Goal: Task Accomplishment & Management: Use online tool/utility

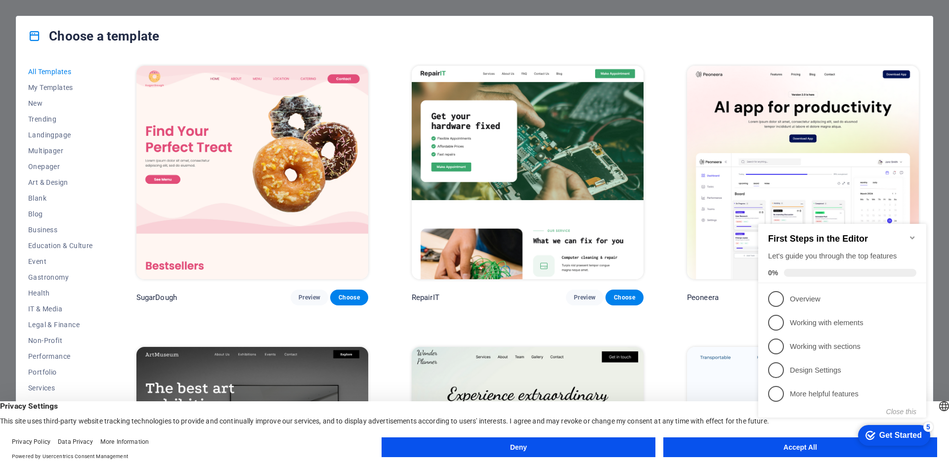
click at [911, 234] on icon "Minimize checklist" at bounding box center [912, 238] width 8 height 8
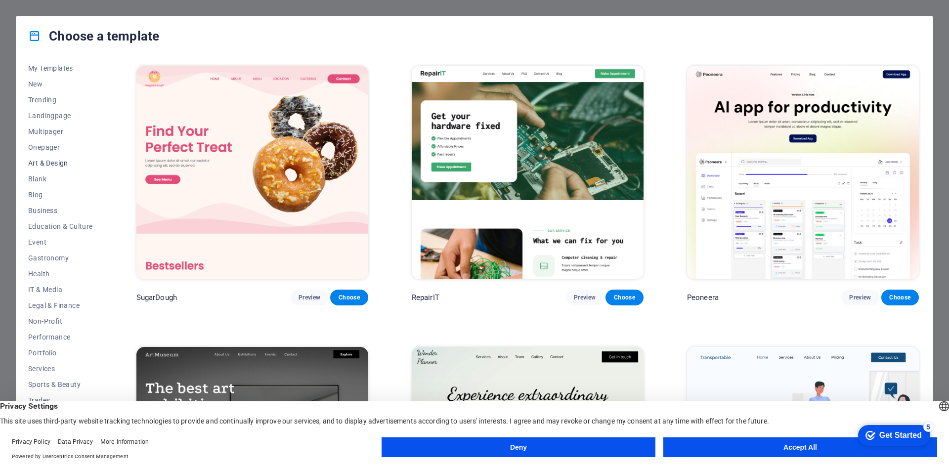
scroll to position [20, 0]
click at [51, 351] on span "Portfolio" at bounding box center [60, 352] width 65 height 8
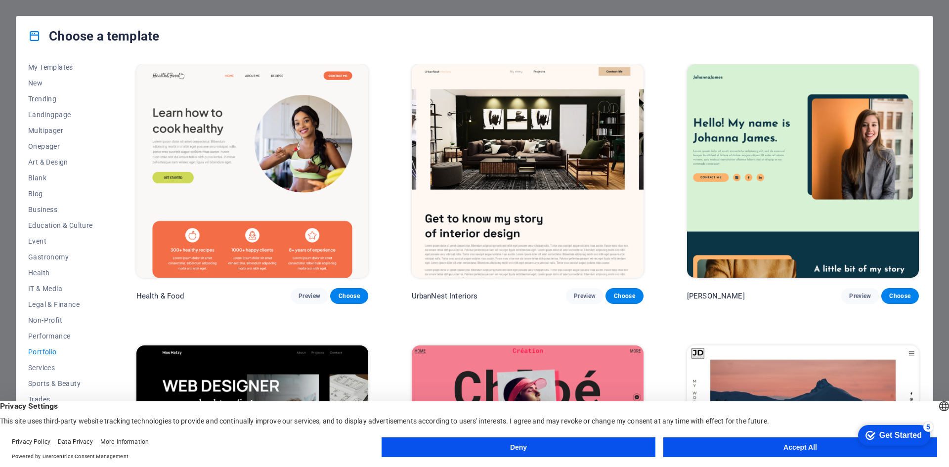
scroll to position [0, 0]
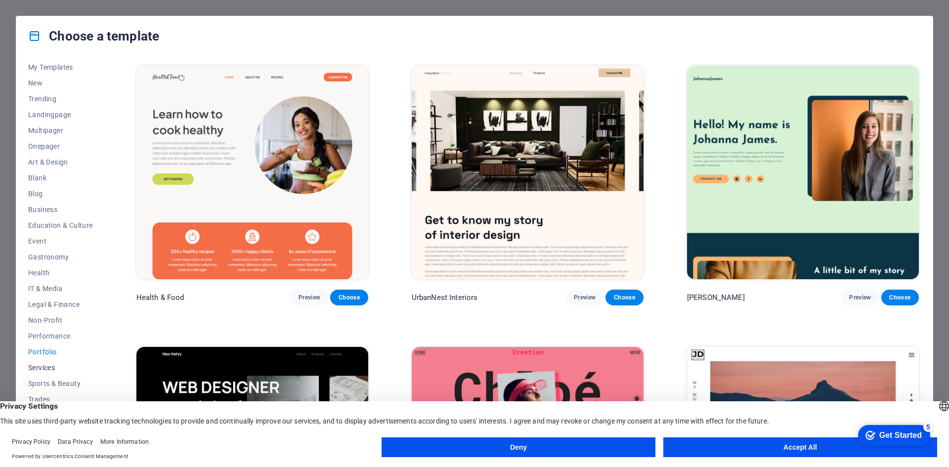
click at [44, 366] on span "Services" at bounding box center [60, 368] width 65 height 8
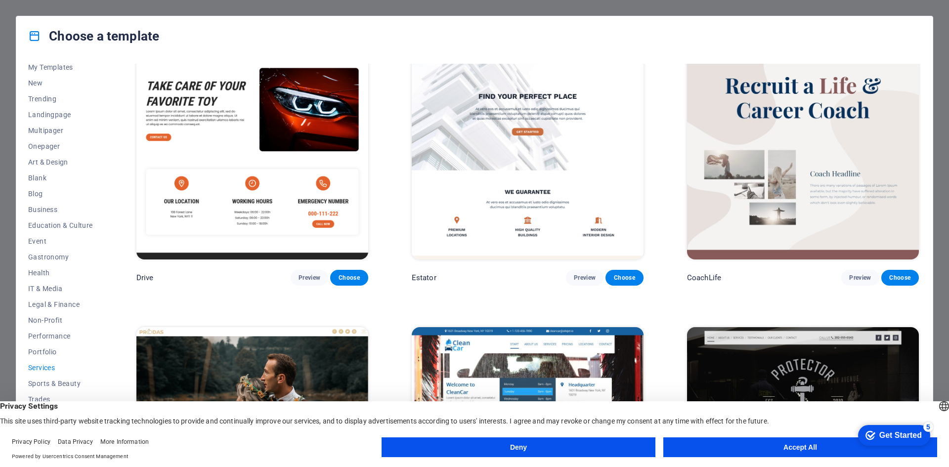
scroll to position [680, 0]
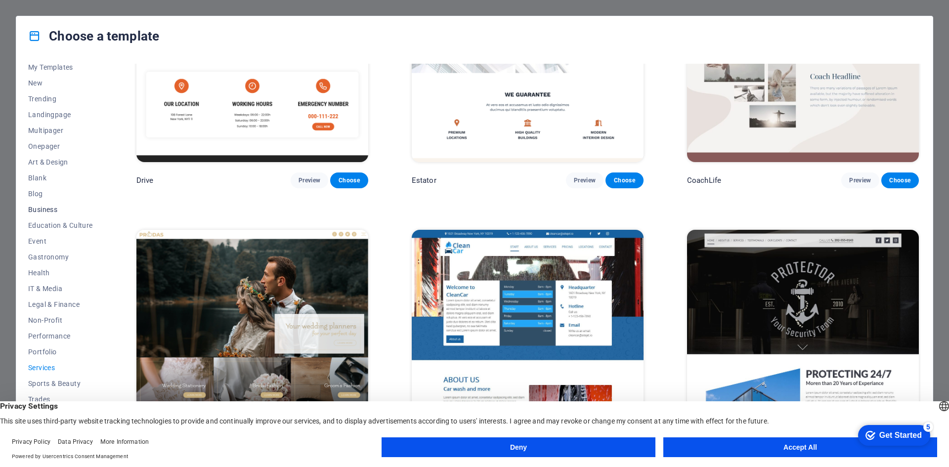
click at [47, 211] on span "Business" at bounding box center [60, 210] width 65 height 8
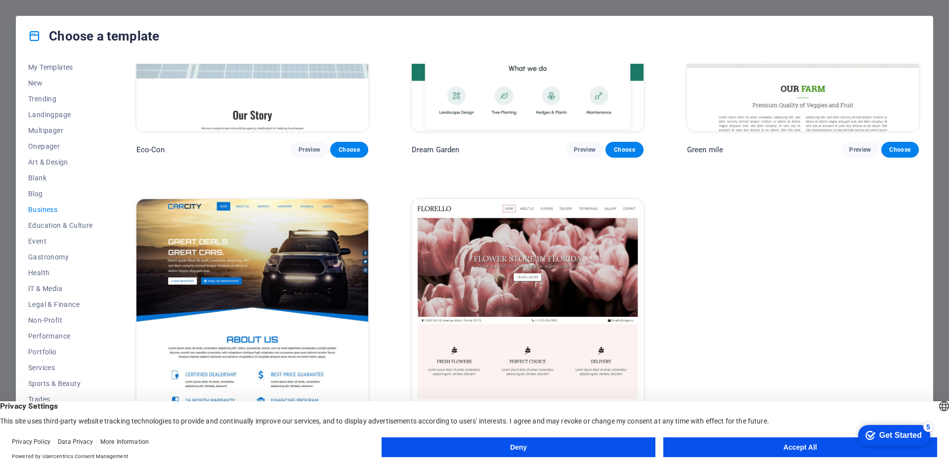
scroll to position [0, 0]
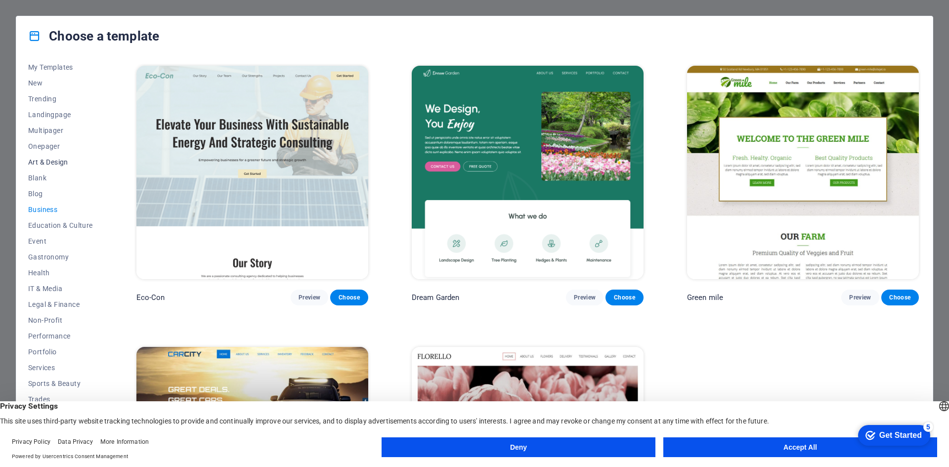
click at [44, 163] on span "Art & Design" at bounding box center [60, 162] width 65 height 8
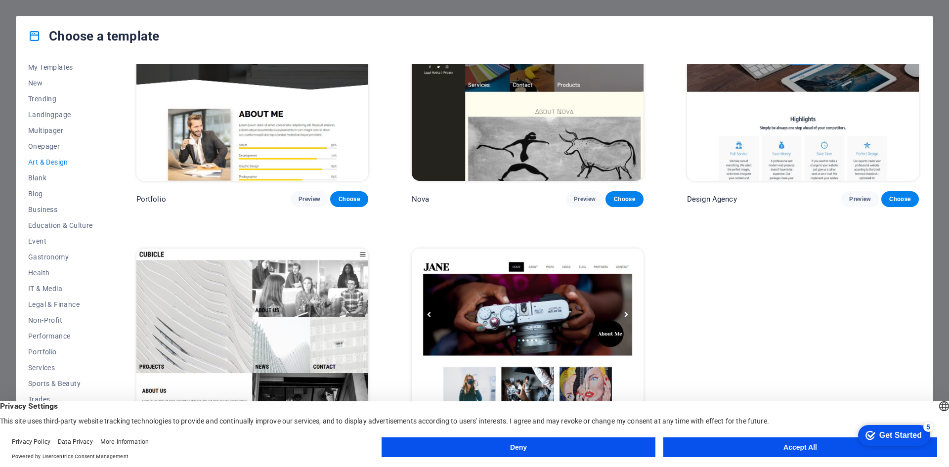
scroll to position [986, 0]
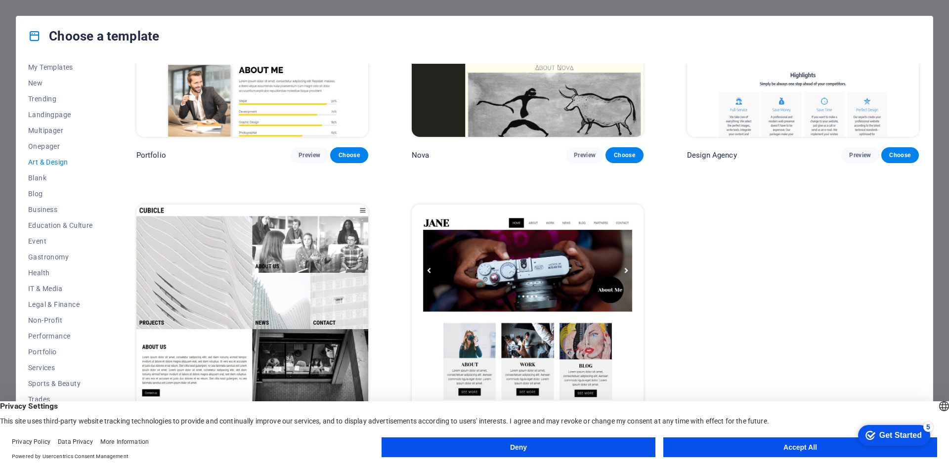
click at [289, 310] on img at bounding box center [252, 311] width 232 height 213
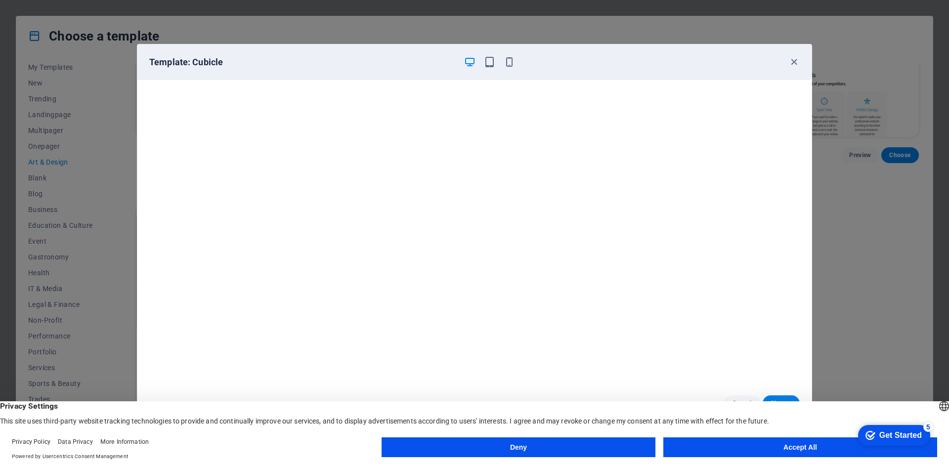
click at [723, 452] on button "Accept All" at bounding box center [800, 447] width 274 height 20
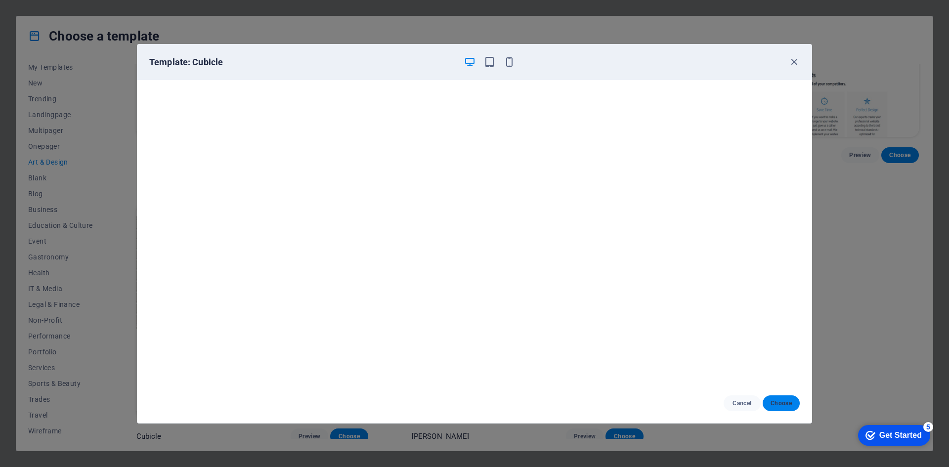
click at [780, 404] on span "Choose" at bounding box center [780, 403] width 21 height 8
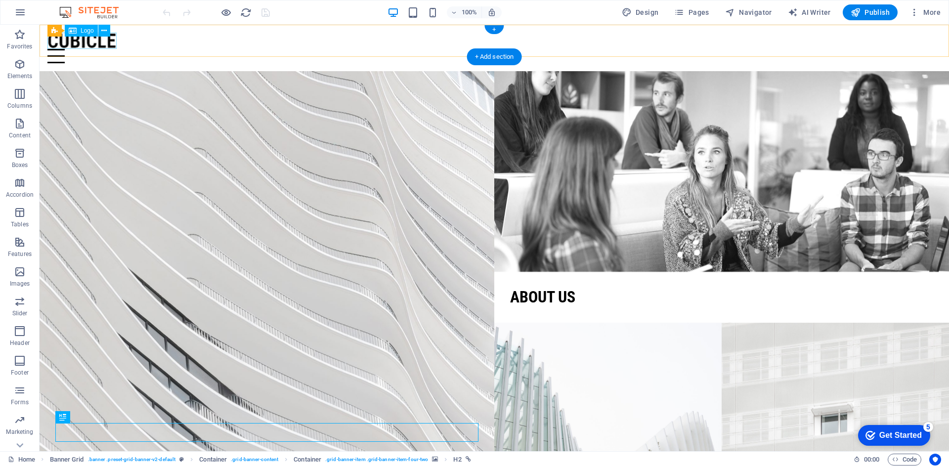
click at [83, 47] on div at bounding box center [493, 41] width 893 height 16
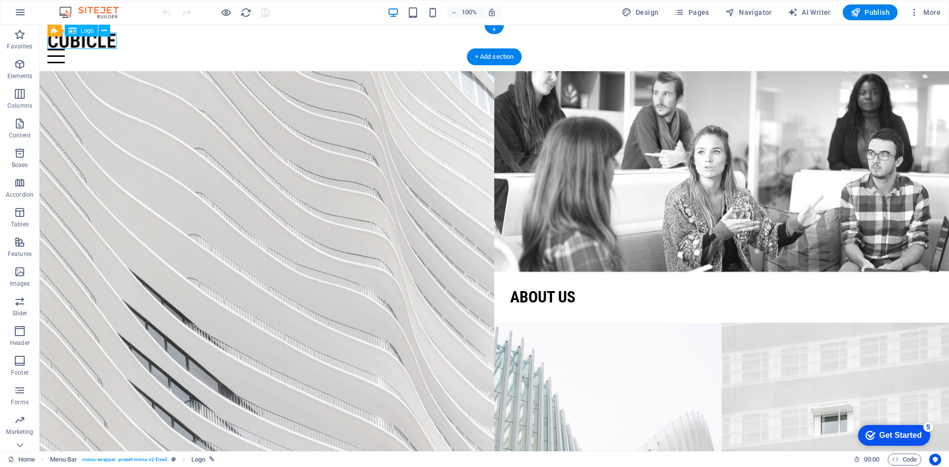
click at [83, 47] on div at bounding box center [493, 41] width 893 height 16
select select "px"
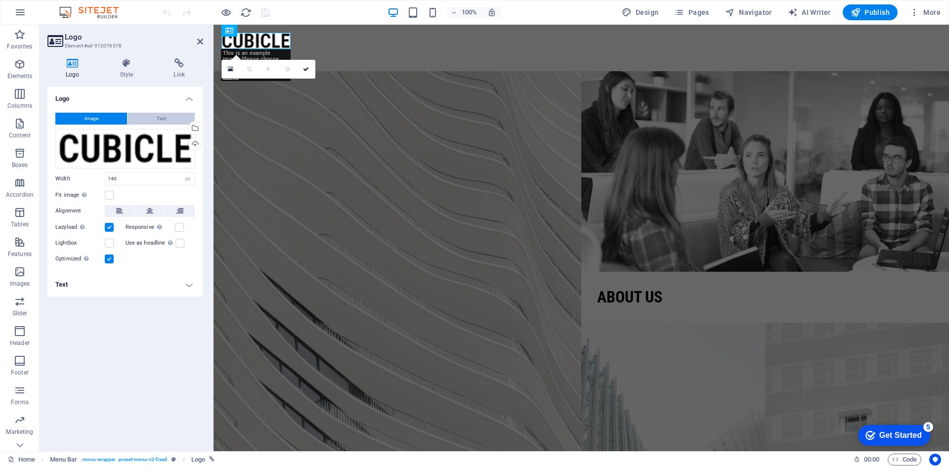
click at [151, 114] on button "Text" at bounding box center [160, 119] width 67 height 12
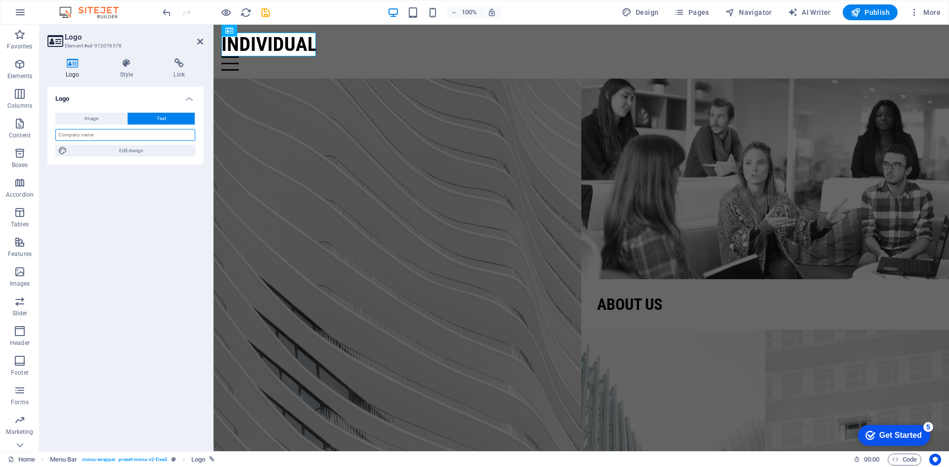
click at [96, 135] on input "text" at bounding box center [125, 135] width 140 height 12
type input "WordForge"
click at [110, 152] on span "Edit design" at bounding box center [131, 151] width 122 height 12
select select "px"
select select "300"
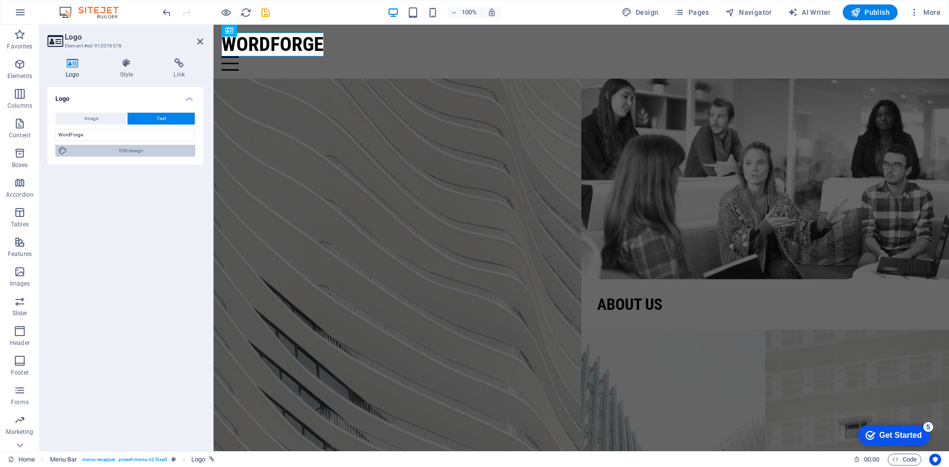
select select "px"
select select "700"
select select "px"
select select "rem"
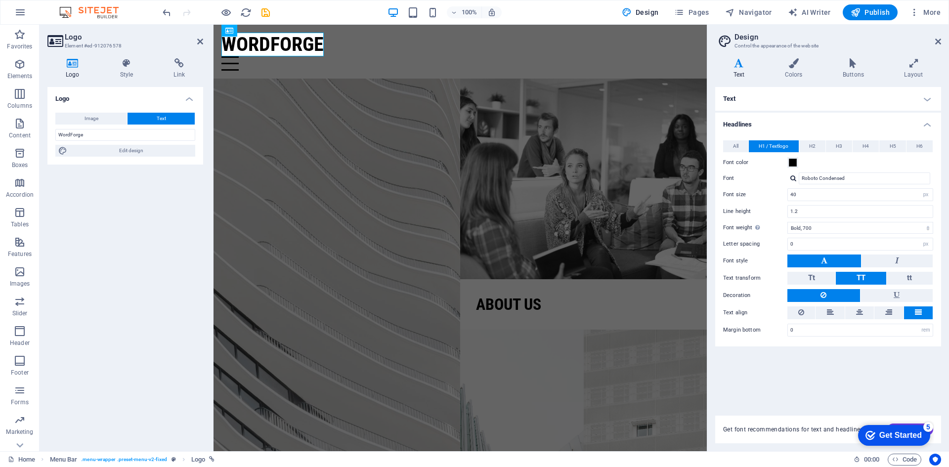
click at [746, 108] on h4 "Text" at bounding box center [828, 99] width 226 height 24
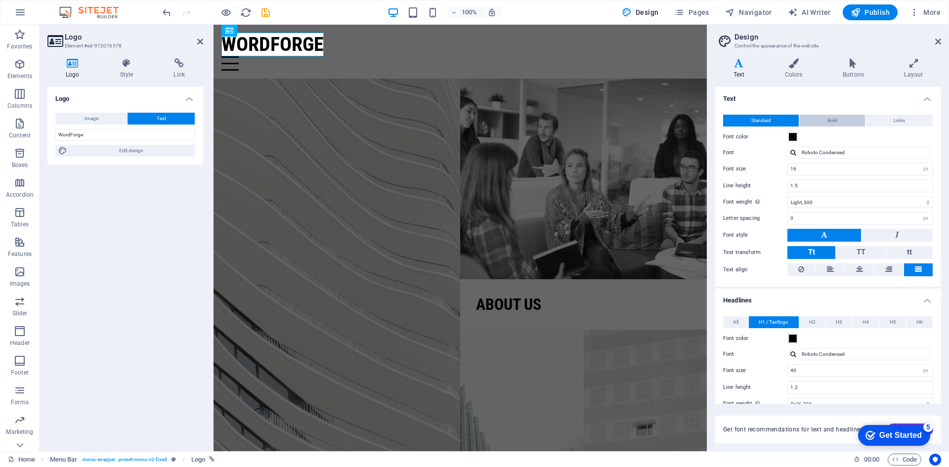
click at [834, 120] on span "Bold" at bounding box center [832, 121] width 10 height 12
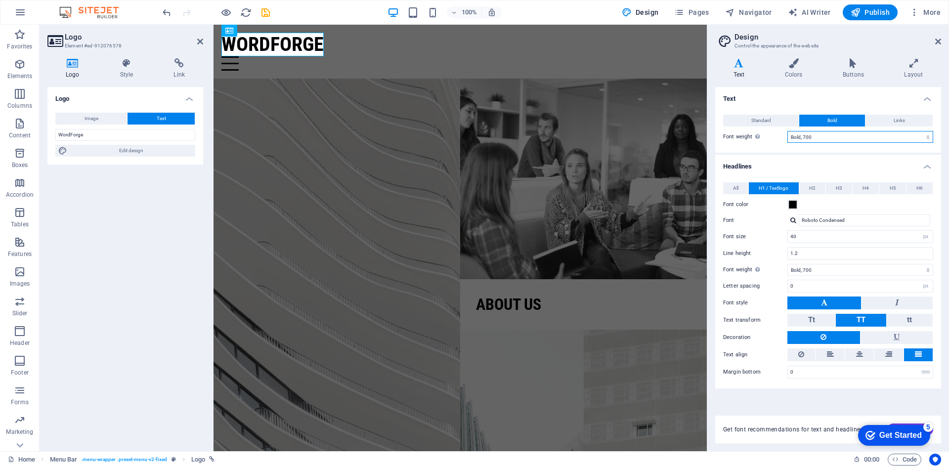
click at [814, 134] on select "Thin, 100 Extra-light, 200 Light, 300 Regular, 400 Medium, 500 Semi-bold, 600 B…" at bounding box center [860, 137] width 146 height 12
select select "800"
click at [787, 131] on select "Thin, 100 Extra-light, 200 Light, 300 Regular, 400 Medium, 500 Semi-bold, 600 B…" at bounding box center [860, 137] width 146 height 12
click at [808, 135] on select "Thin, 100 Extra-light, 200 Light, 300 Regular, 400 Medium, 500 Semi-bold, 600 B…" at bounding box center [860, 137] width 146 height 12
select select "800"
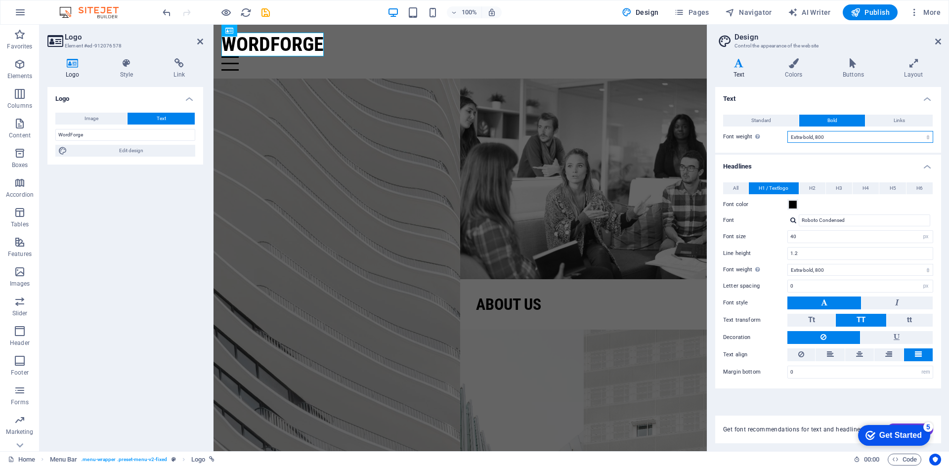
select select "900"
click at [787, 131] on select "Thin, 100 Extra-light, 200 Light, 300 Regular, 400 Medium, 500 Semi-bold, 600 B…" at bounding box center [860, 137] width 146 height 12
click at [804, 135] on select "Thin, 100 Extra-light, 200 Light, 300 Regular, 400 Medium, 500 Semi-bold, 600 B…" at bounding box center [860, 137] width 146 height 12
select select "900"
click at [787, 131] on select "Thin, 100 Extra-light, 200 Light, 300 Regular, 400 Medium, 500 Semi-bold, 600 B…" at bounding box center [860, 137] width 146 height 12
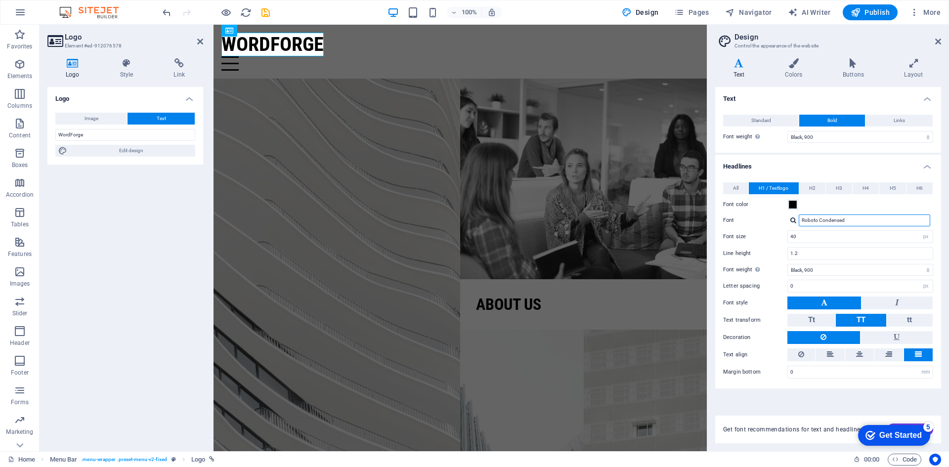
click at [827, 222] on input "Roboto Condensed" at bounding box center [864, 220] width 131 height 12
click at [795, 220] on div at bounding box center [793, 220] width 6 height 6
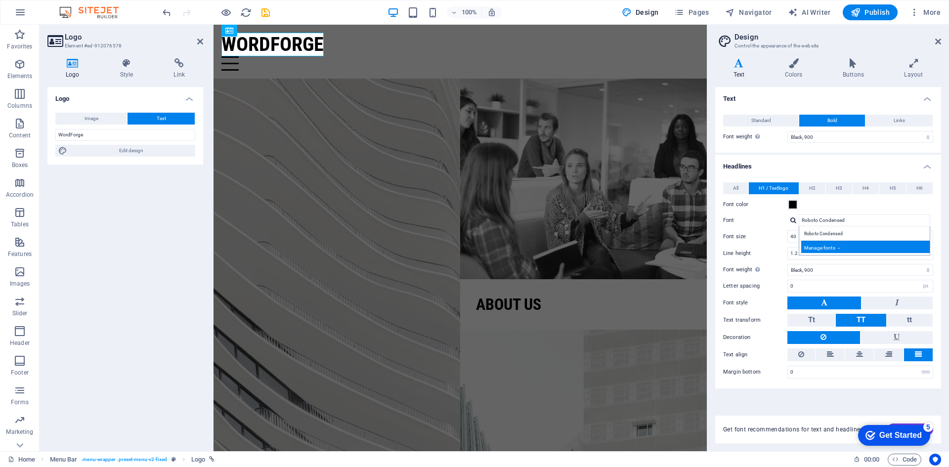
click at [823, 246] on div "Manage fonts →" at bounding box center [866, 247] width 130 height 12
select select "popularity"
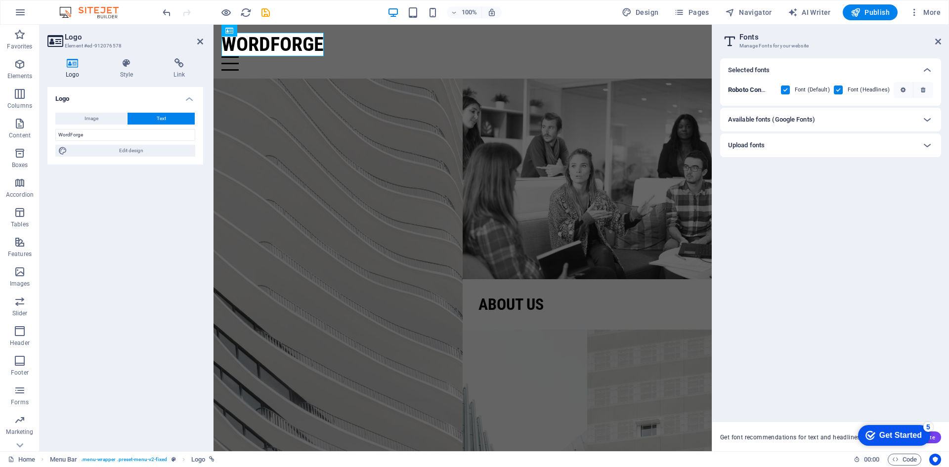
click at [807, 120] on h6 "Available fonts (Google Fonts)" at bounding box center [771, 120] width 87 height 12
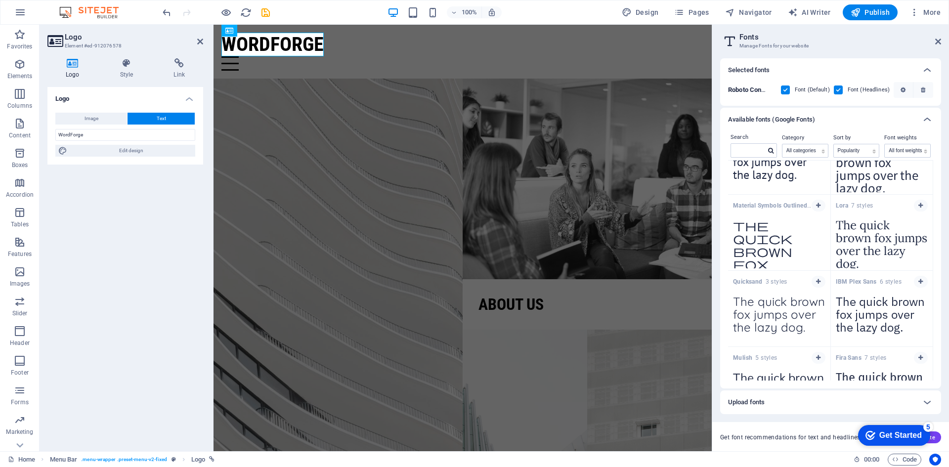
scroll to position [954, 0]
click at [771, 249] on textarea "The quick brown fox jumps over the lazy dog." at bounding box center [779, 242] width 102 height 54
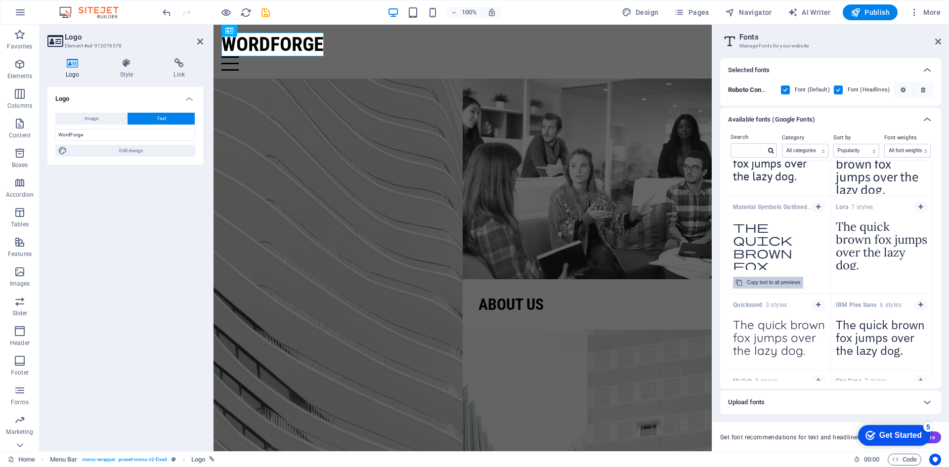
click at [790, 283] on div "Copy text to all previews" at bounding box center [773, 283] width 53 height 12
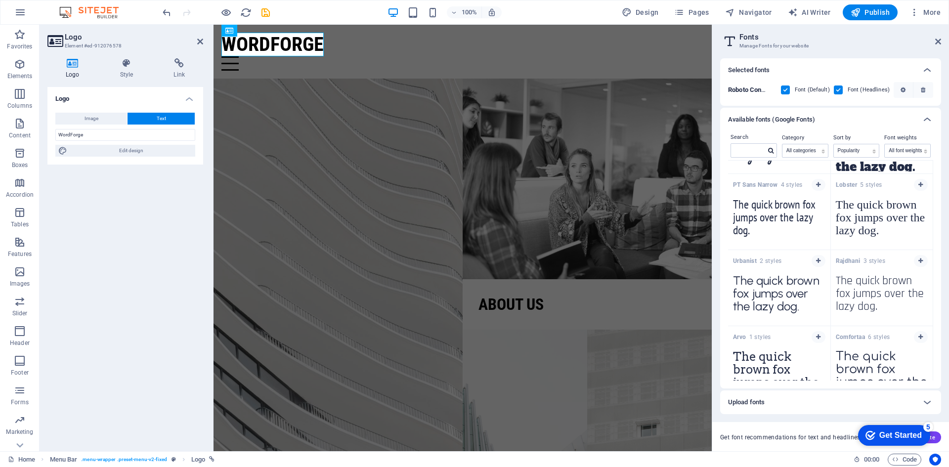
scroll to position [3679, 0]
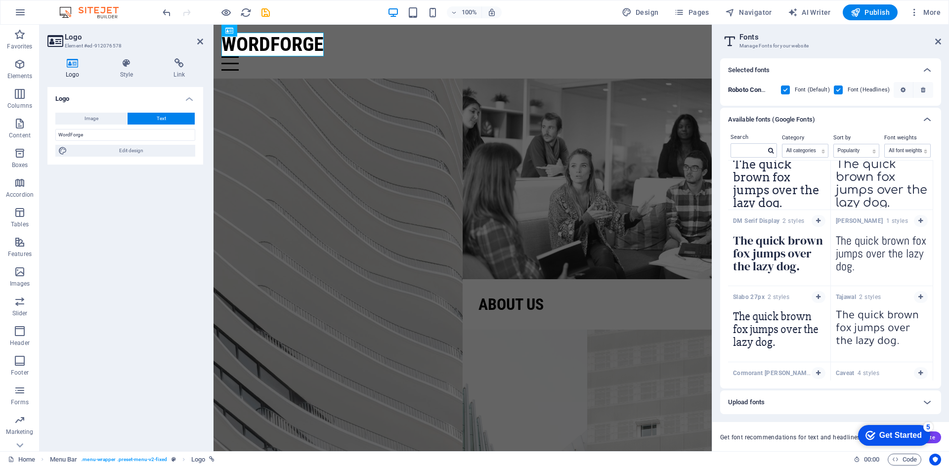
drag, startPoint x: 932, startPoint y: 347, endPoint x: 927, endPoint y: 348, distance: 5.0
click at [929, 352] on div "Search Category All categories serif display monospace sans-serif handwriting S…" at bounding box center [830, 259] width 221 height 257
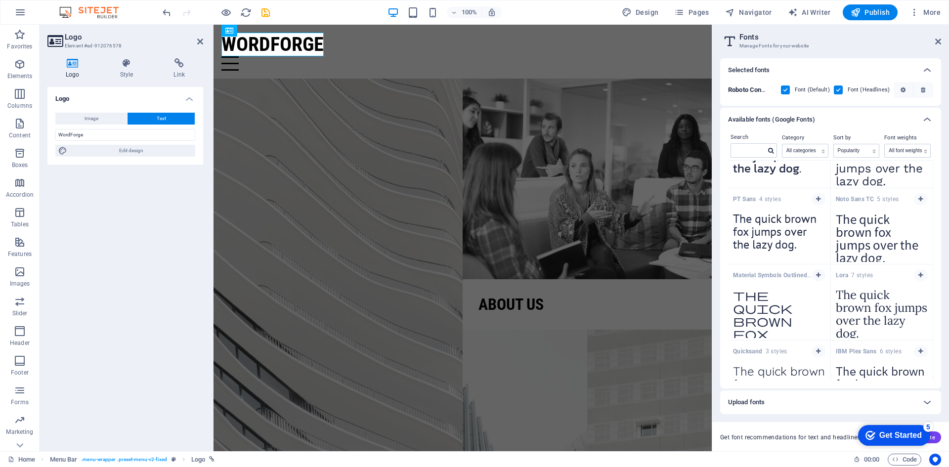
scroll to position [921, 0]
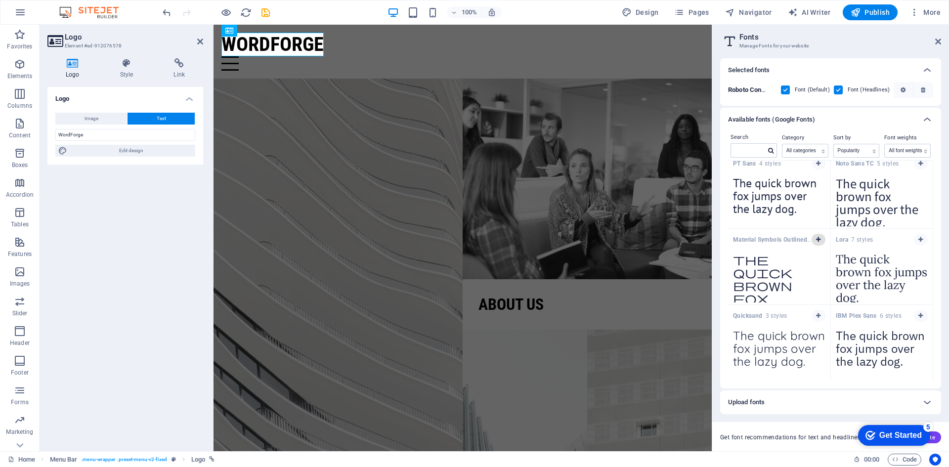
click at [819, 239] on icon "button" at bounding box center [818, 240] width 4 height 6
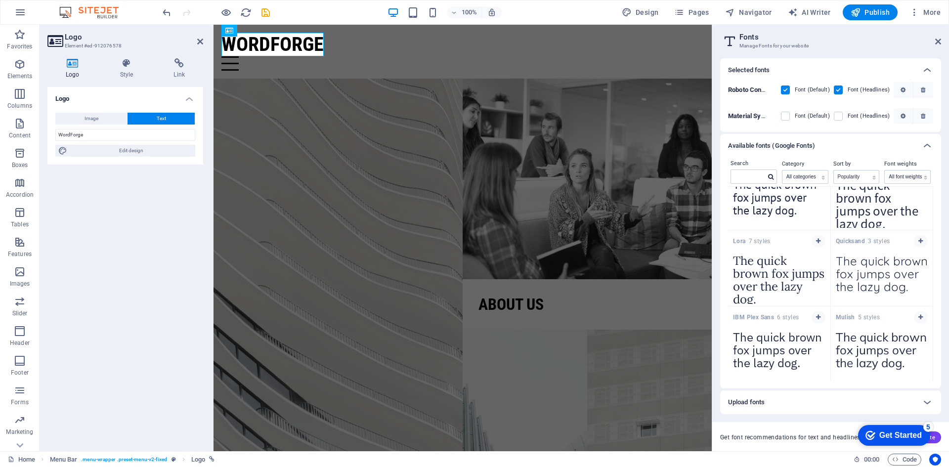
scroll to position [954, 0]
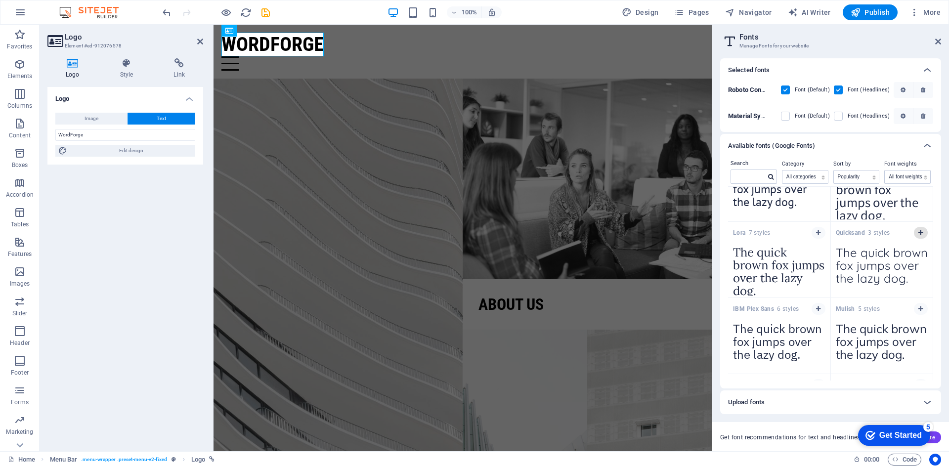
click at [921, 232] on span "button" at bounding box center [921, 233] width 6 height 6
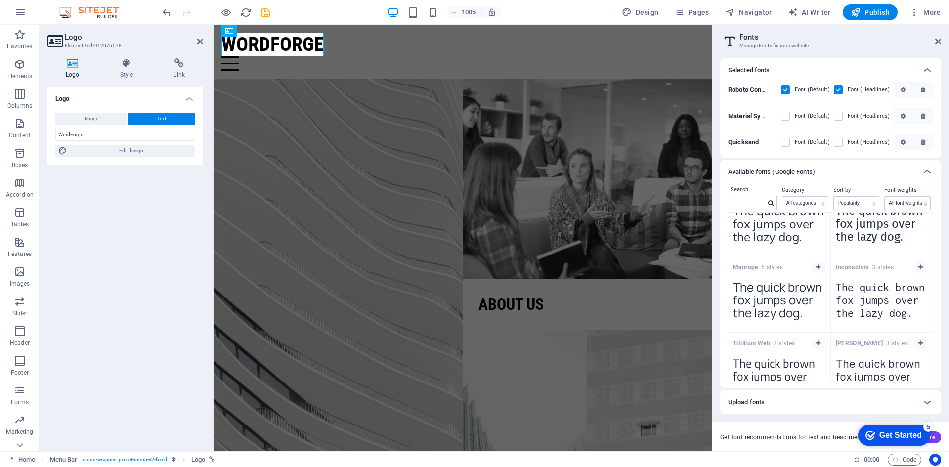
scroll to position [1147, 0]
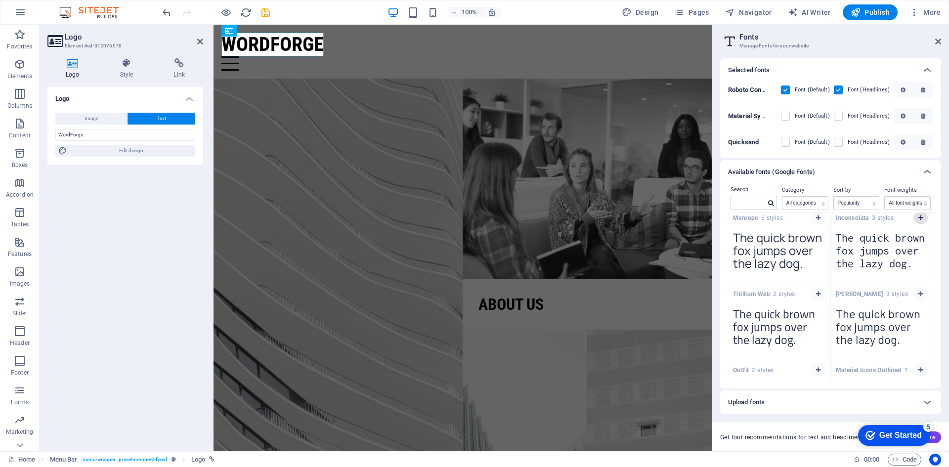
click at [918, 220] on icon "button" at bounding box center [920, 218] width 4 height 6
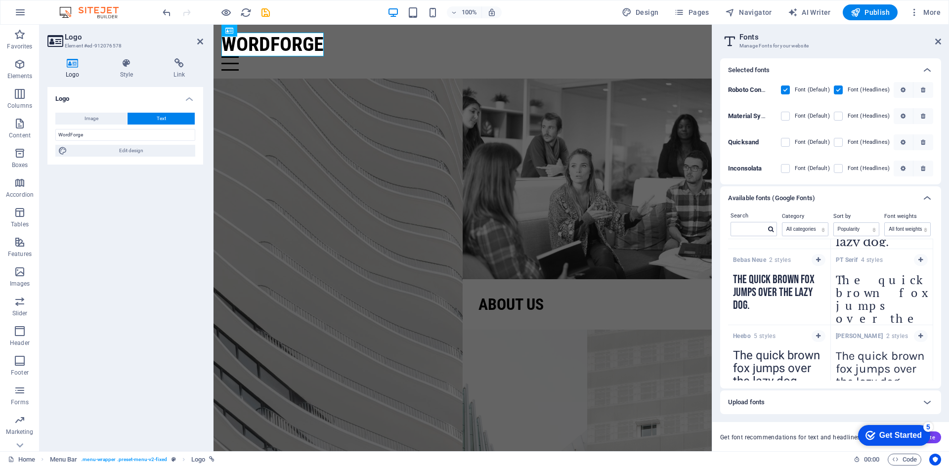
scroll to position [1358, 0]
click at [922, 262] on button "button" at bounding box center [921, 262] width 14 height 12
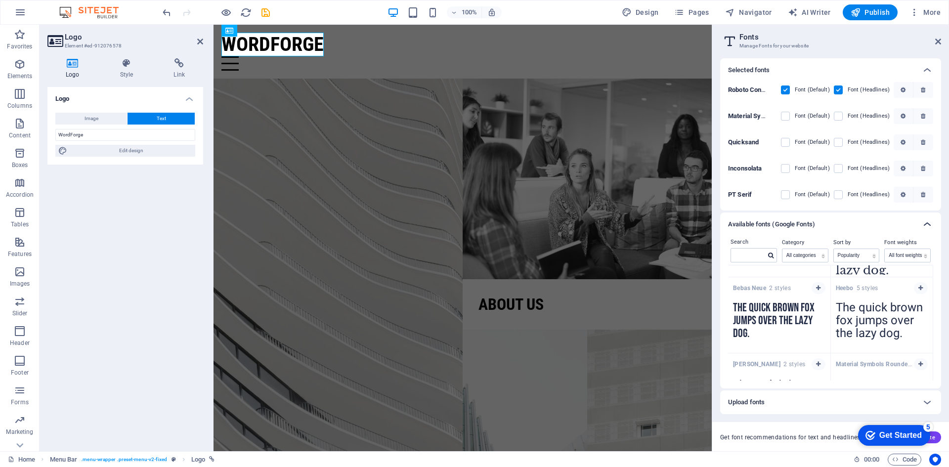
click at [925, 225] on icon at bounding box center [927, 224] width 12 height 12
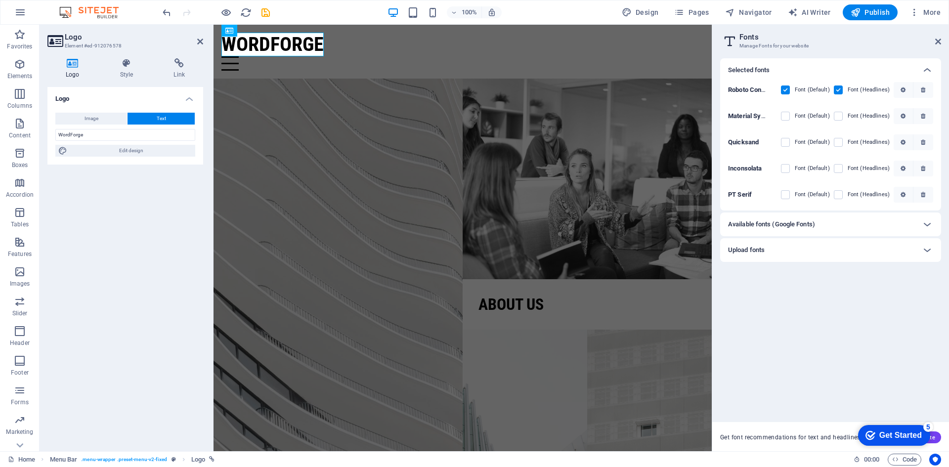
scroll to position [0, 0]
click at [841, 92] on label at bounding box center [838, 89] width 9 height 9
click at [0, 0] on Condensed "checkbox" at bounding box center [0, 0] width 0 height 0
click at [840, 116] on label at bounding box center [838, 116] width 9 height 9
click at [0, 0] on Outlined "checkbox" at bounding box center [0, 0] width 0 height 0
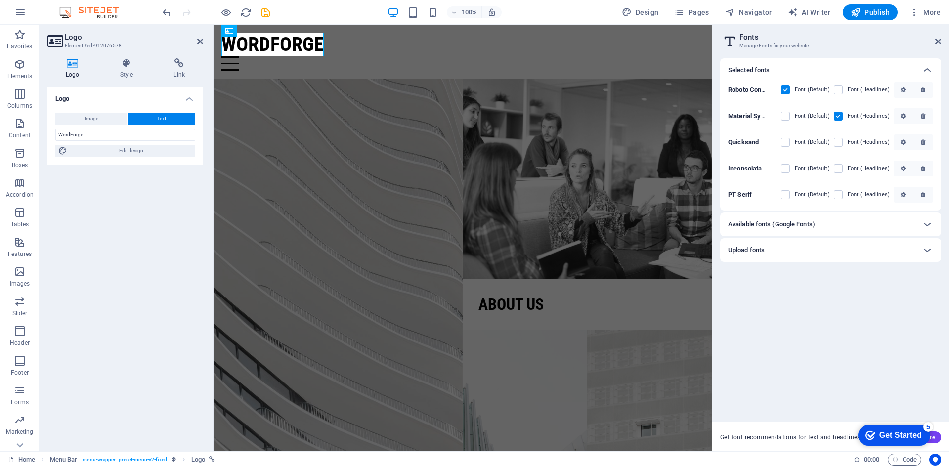
click at [840, 116] on label at bounding box center [838, 116] width 9 height 9
click at [0, 0] on Outlined "checkbox" at bounding box center [0, 0] width 0 height 0
click at [840, 116] on label at bounding box center [838, 116] width 9 height 9
click at [0, 0] on Outlined "checkbox" at bounding box center [0, 0] width 0 height 0
click at [841, 115] on label at bounding box center [838, 116] width 9 height 9
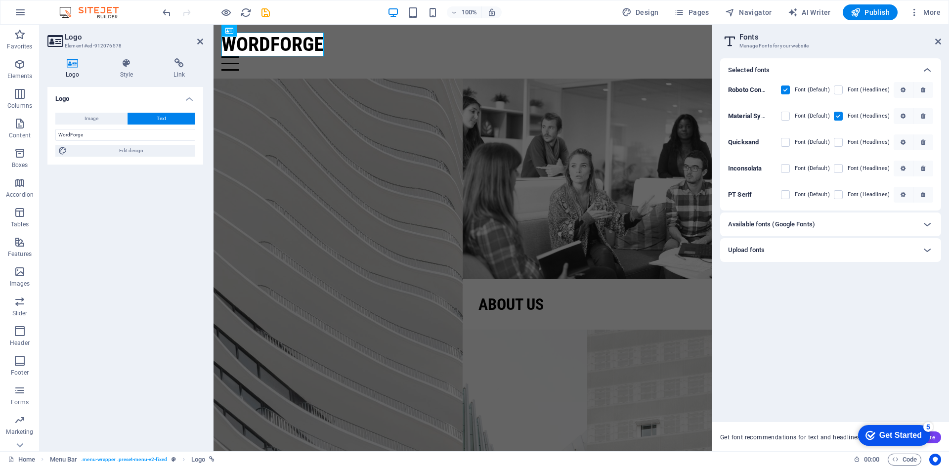
click at [0, 0] on Outlined "checkbox" at bounding box center [0, 0] width 0 height 0
click at [121, 72] on h4 "Style" at bounding box center [129, 68] width 54 height 21
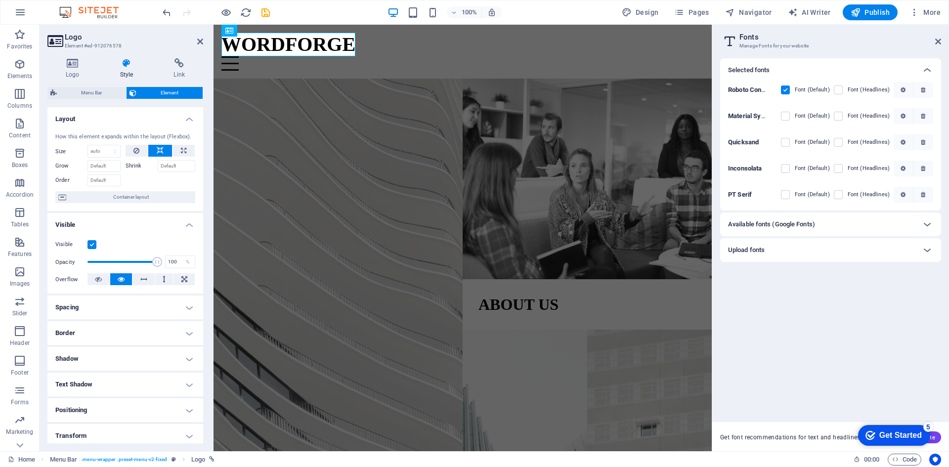
scroll to position [15, 0]
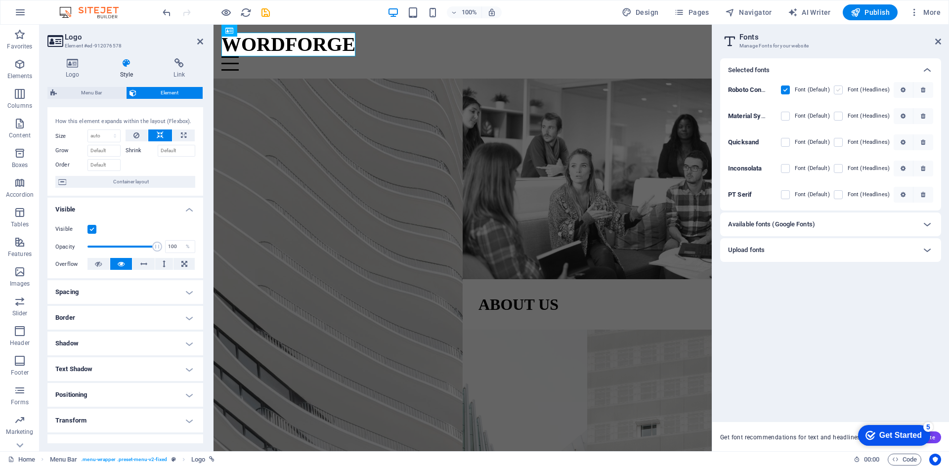
click at [841, 91] on label at bounding box center [838, 89] width 9 height 9
click at [0, 0] on Condensed "checkbox" at bounding box center [0, 0] width 0 height 0
click at [839, 90] on label at bounding box center [838, 89] width 9 height 9
click at [0, 0] on Condensed "checkbox" at bounding box center [0, 0] width 0 height 0
click at [838, 146] on label at bounding box center [838, 142] width 9 height 9
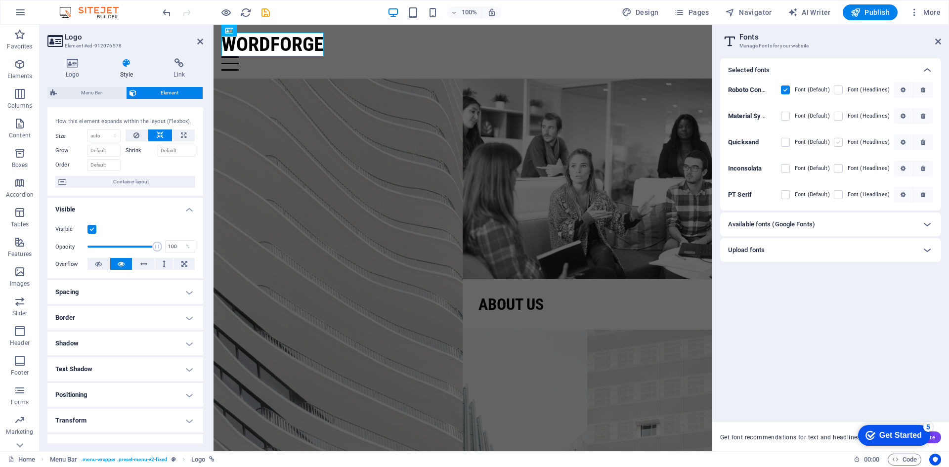
click at [0, 0] on input "checkbox" at bounding box center [0, 0] width 0 height 0
click at [839, 141] on label at bounding box center [838, 142] width 9 height 9
click at [0, 0] on input "checkbox" at bounding box center [0, 0] width 0 height 0
click at [839, 166] on label at bounding box center [838, 168] width 9 height 9
click at [0, 0] on input "checkbox" at bounding box center [0, 0] width 0 height 0
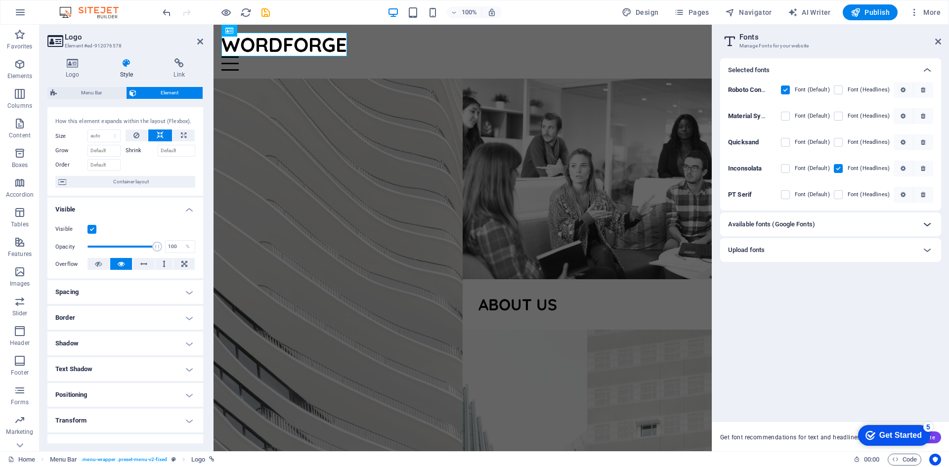
click at [787, 223] on h6 "Available fonts (Google Fonts)" at bounding box center [771, 224] width 87 height 12
click at [928, 225] on icon at bounding box center [927, 224] width 12 height 12
click at [926, 223] on icon at bounding box center [927, 224] width 12 height 12
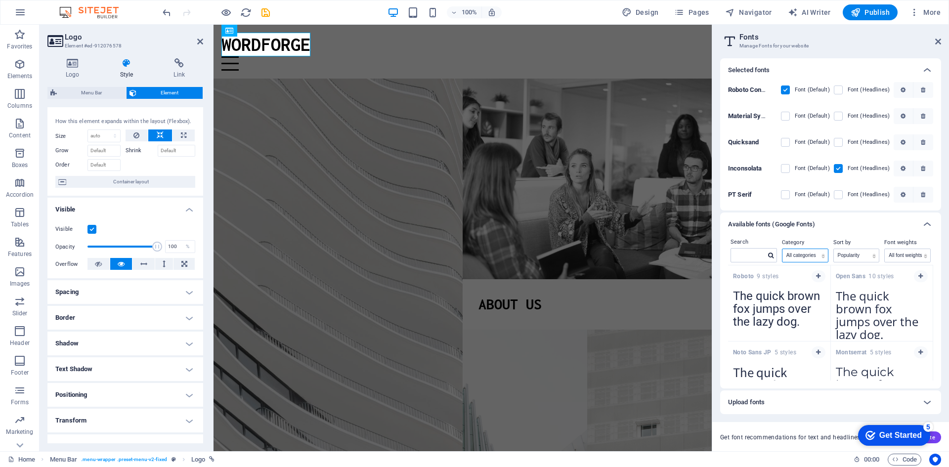
click at [794, 256] on select "All categories serif display monospace sans-serif handwriting" at bounding box center [804, 255] width 45 height 13
select select "monospace"
click at [782, 249] on select "All categories serif display monospace sans-serif handwriting" at bounding box center [804, 255] width 45 height 13
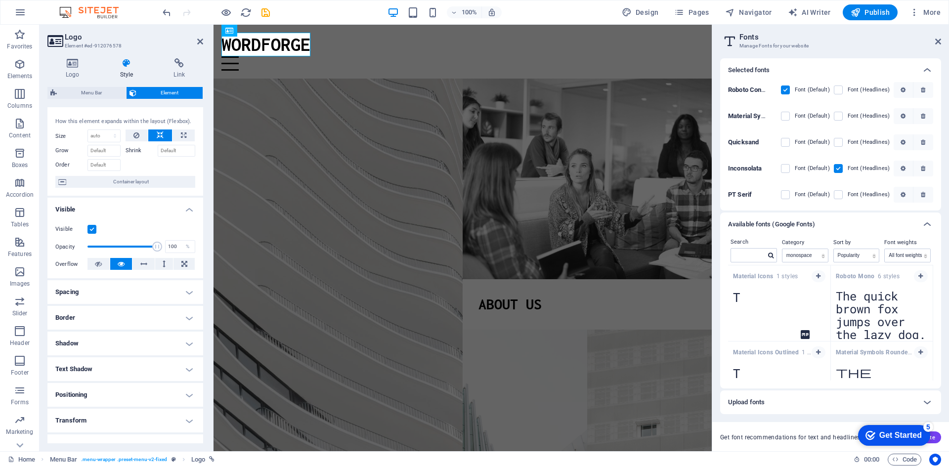
drag, startPoint x: 933, startPoint y: 274, endPoint x: 933, endPoint y: 281, distance: 7.4
click at [933, 281] on div "Search Category All categories serif display monospace sans-serif handwriting S…" at bounding box center [830, 312] width 221 height 152
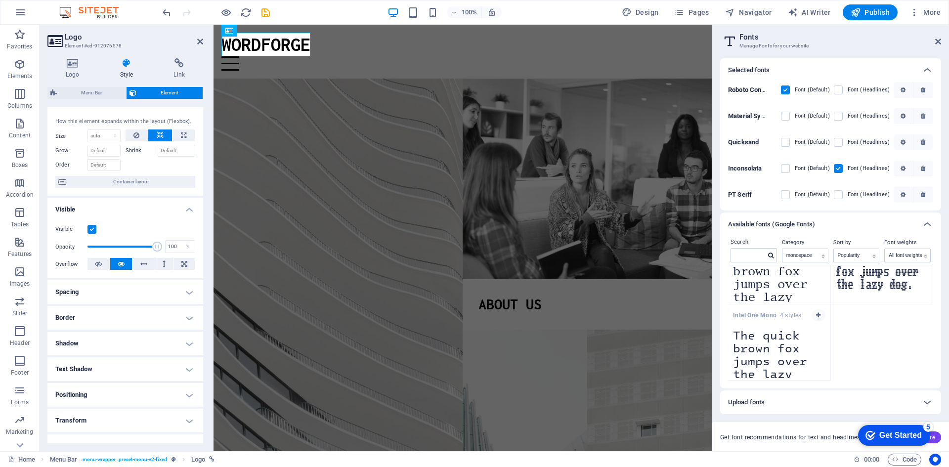
scroll to position [1837, 0]
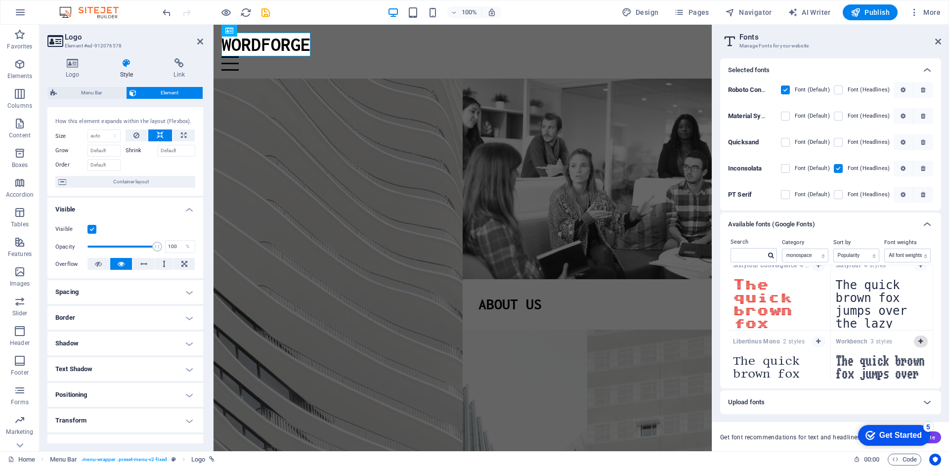
click at [918, 340] on icon "button" at bounding box center [920, 341] width 4 height 6
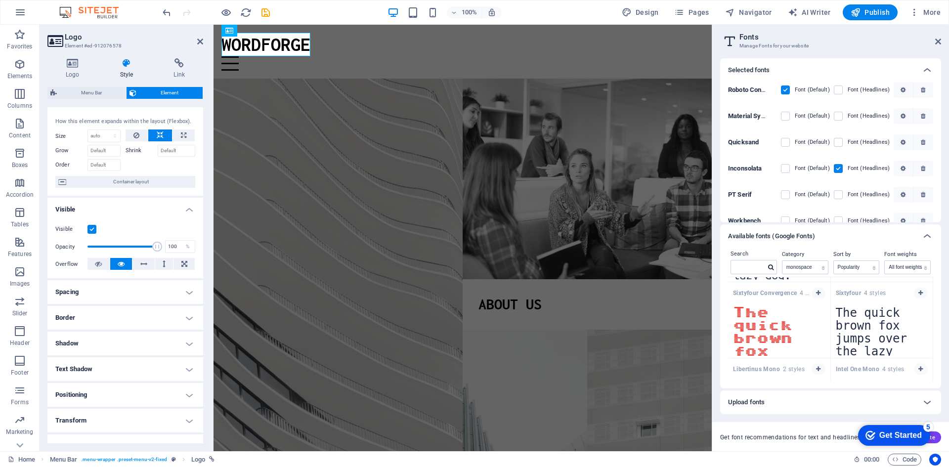
scroll to position [1813, 0]
click at [817, 302] on icon "button" at bounding box center [818, 301] width 4 height 6
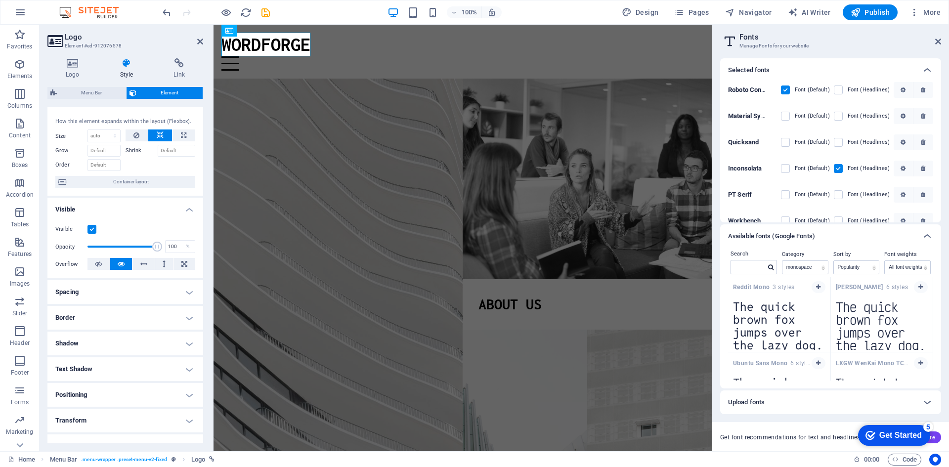
scroll to position [1675, 0]
click at [919, 288] on icon "button" at bounding box center [920, 288] width 4 height 6
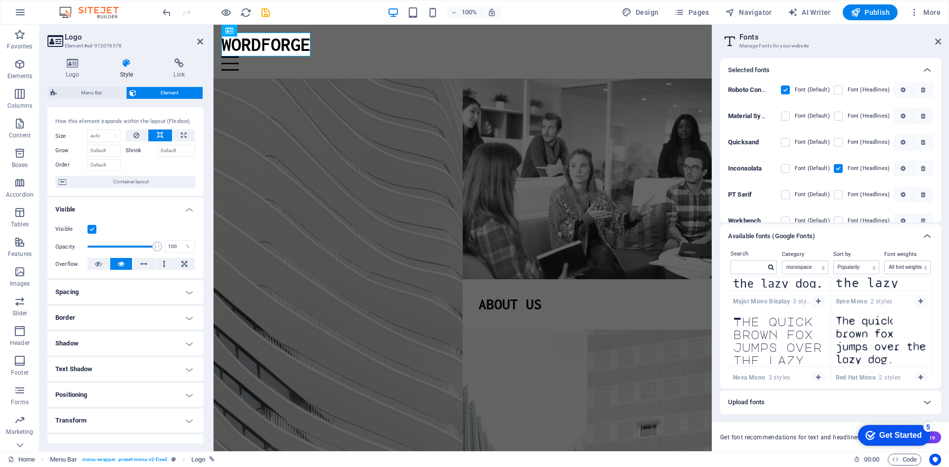
scroll to position [1212, 0]
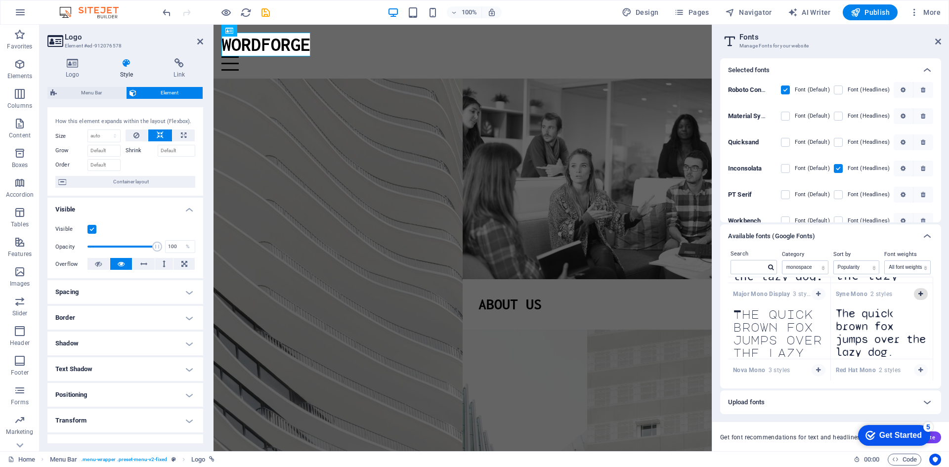
click at [919, 297] on button "button" at bounding box center [921, 294] width 14 height 12
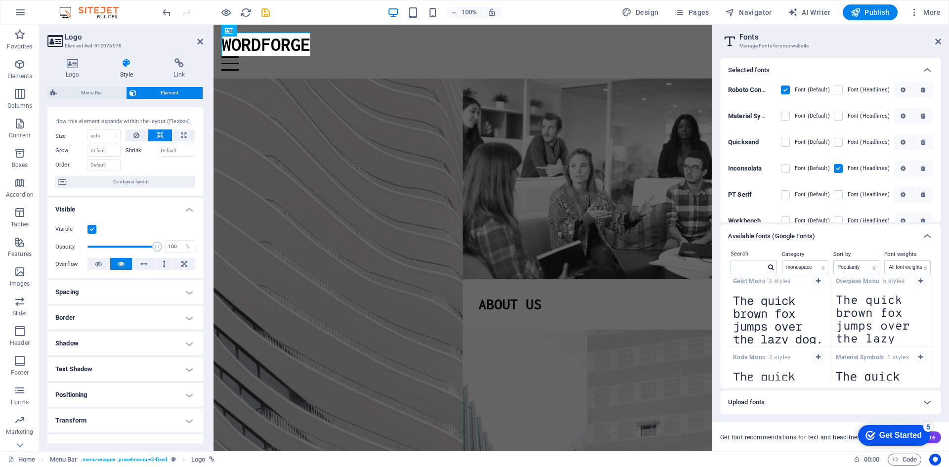
scroll to position [922, 0]
click at [818, 351] on button "button" at bounding box center [818, 356] width 14 height 12
click at [840, 169] on label at bounding box center [838, 168] width 9 height 9
click at [0, 0] on input "checkbox" at bounding box center [0, 0] width 0 height 0
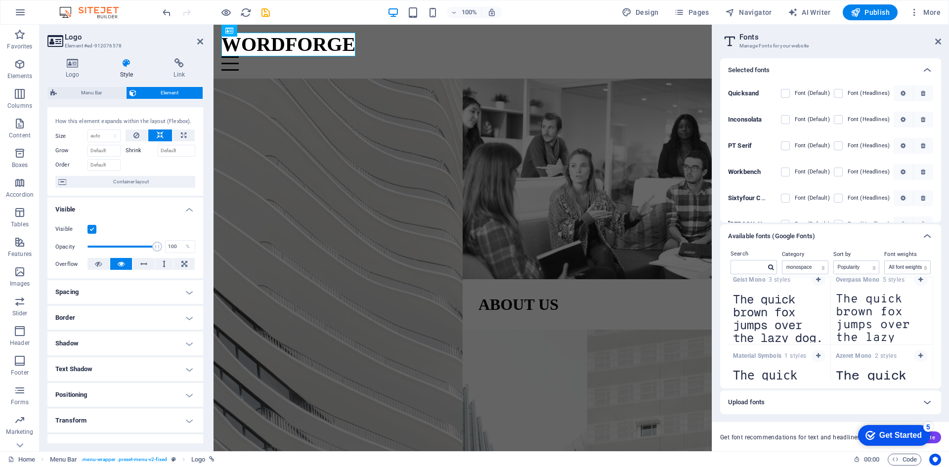
scroll to position [41, 0]
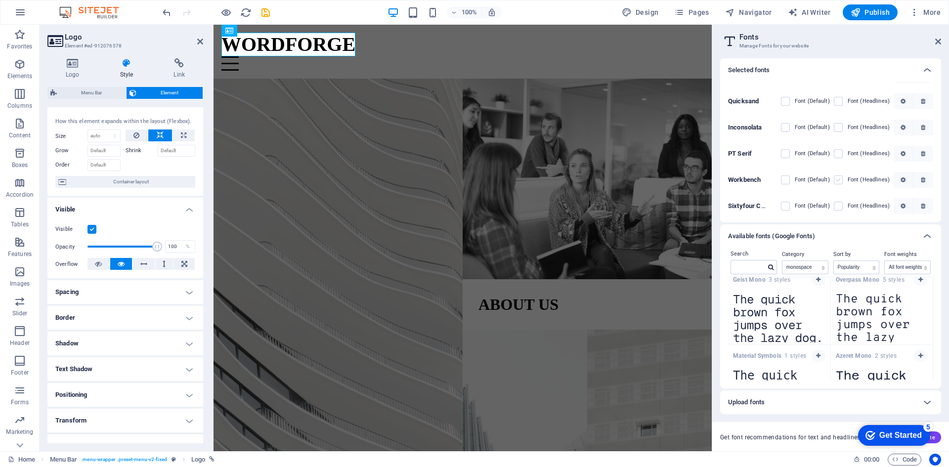
click at [837, 181] on label at bounding box center [838, 179] width 9 height 9
click at [0, 0] on input "checkbox" at bounding box center [0, 0] width 0 height 0
click at [925, 239] on icon at bounding box center [927, 236] width 12 height 12
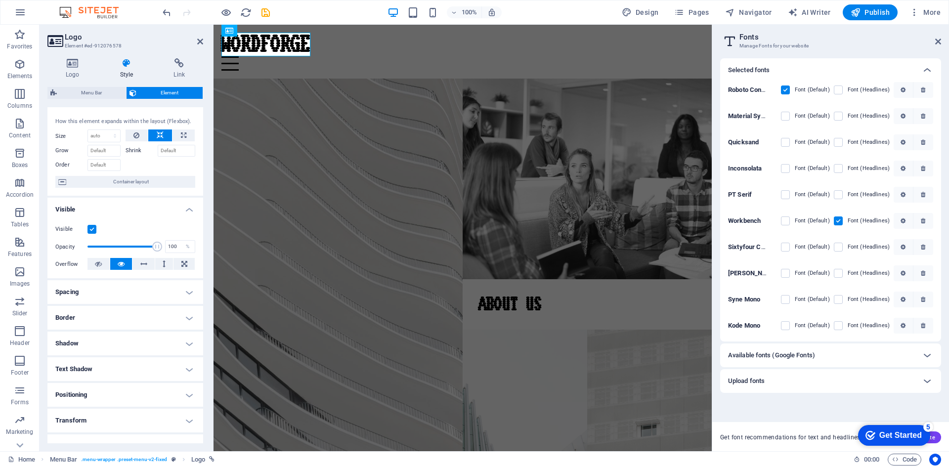
scroll to position [0, 0]
click at [902, 218] on icon "button" at bounding box center [902, 221] width 5 height 6
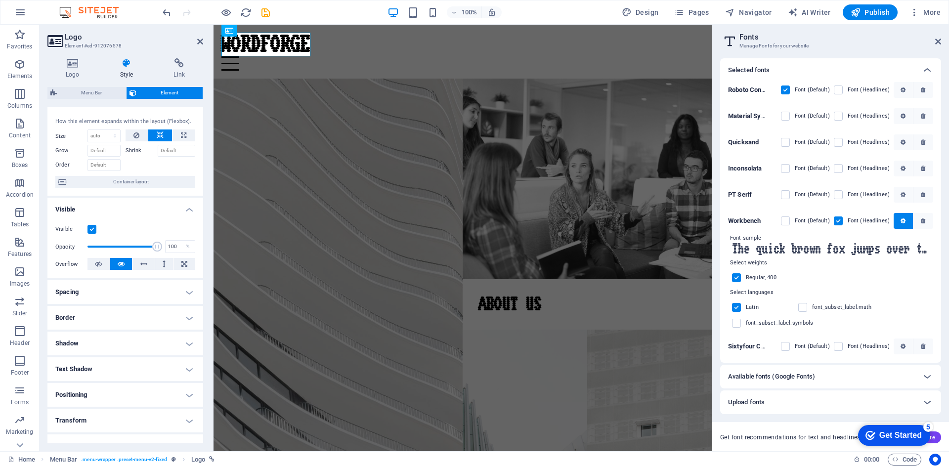
click at [839, 221] on label at bounding box center [838, 220] width 9 height 9
click at [0, 0] on input "checkbox" at bounding box center [0, 0] width 0 height 0
click at [840, 344] on label at bounding box center [838, 346] width 9 height 9
click at [0, 0] on Convergence "checkbox" at bounding box center [0, 0] width 0 height 0
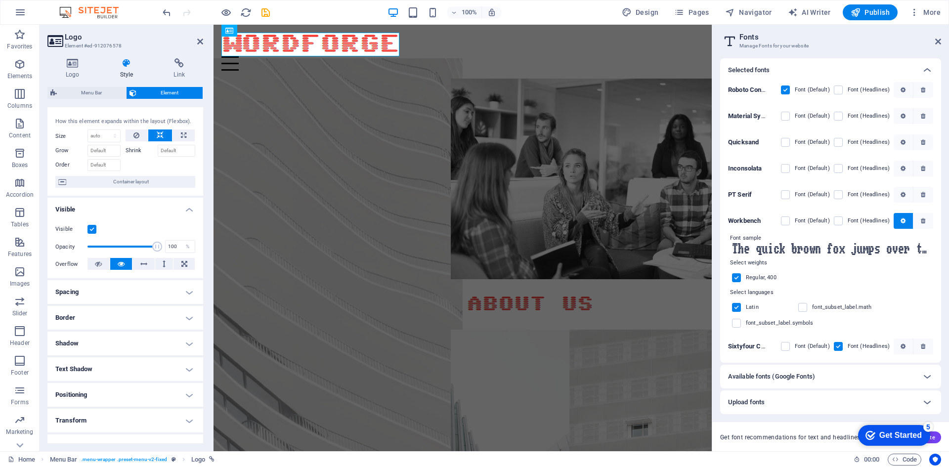
click at [308, 207] on figure at bounding box center [332, 278] width 261 height 441
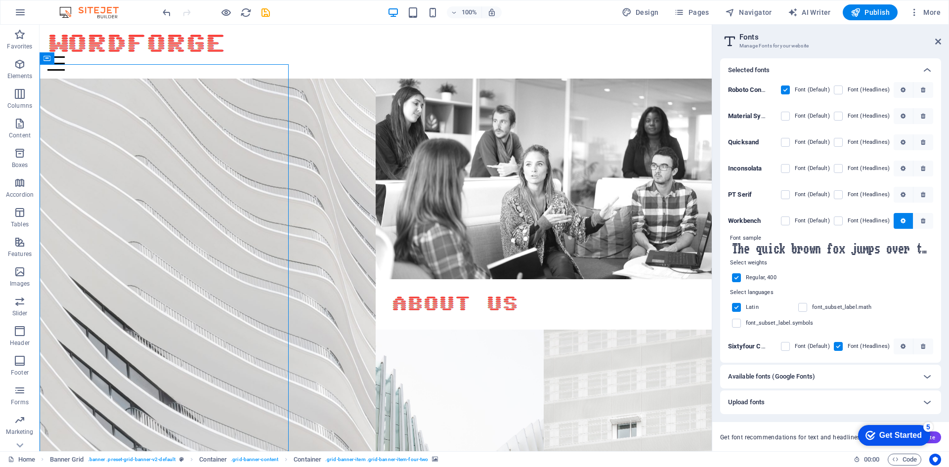
click at [268, 56] on div at bounding box center [375, 63] width 656 height 14
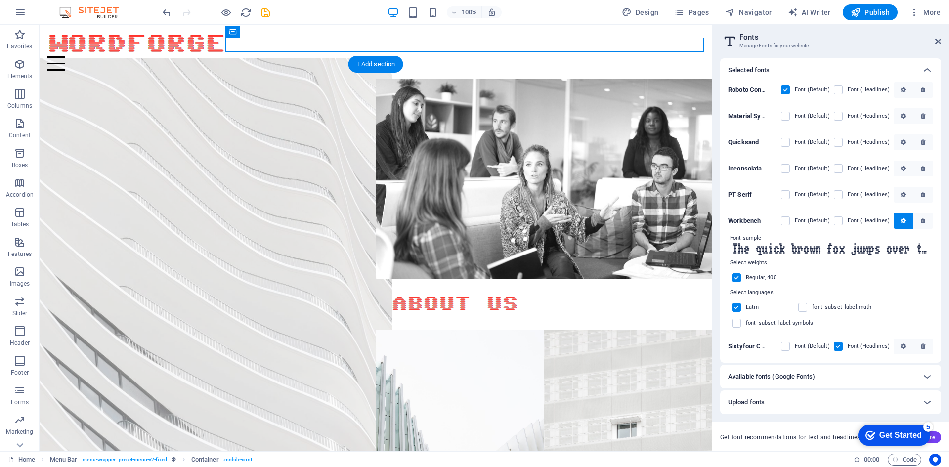
click at [263, 122] on figure at bounding box center [208, 278] width 370 height 441
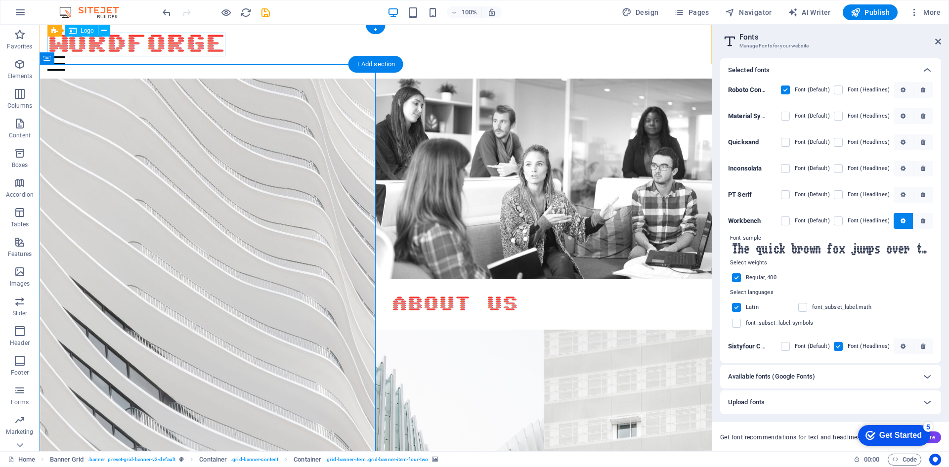
click at [155, 40] on div "WordForge" at bounding box center [375, 45] width 656 height 24
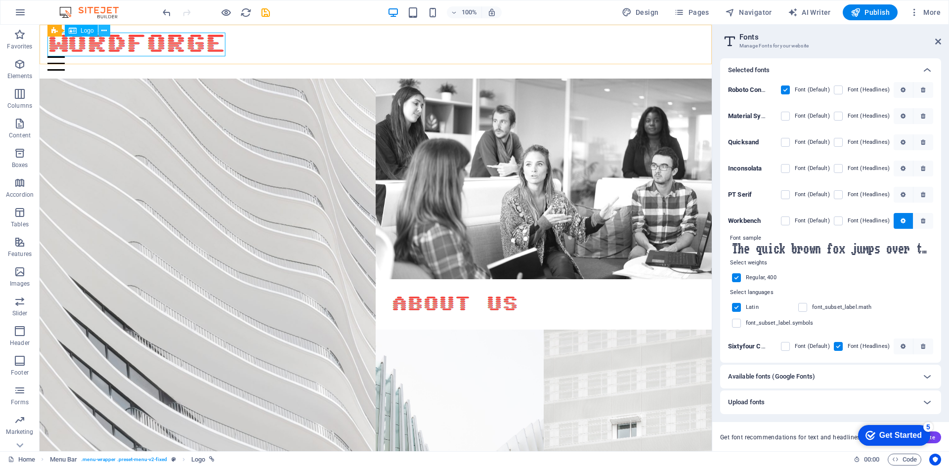
click at [104, 32] on icon at bounding box center [103, 31] width 5 height 10
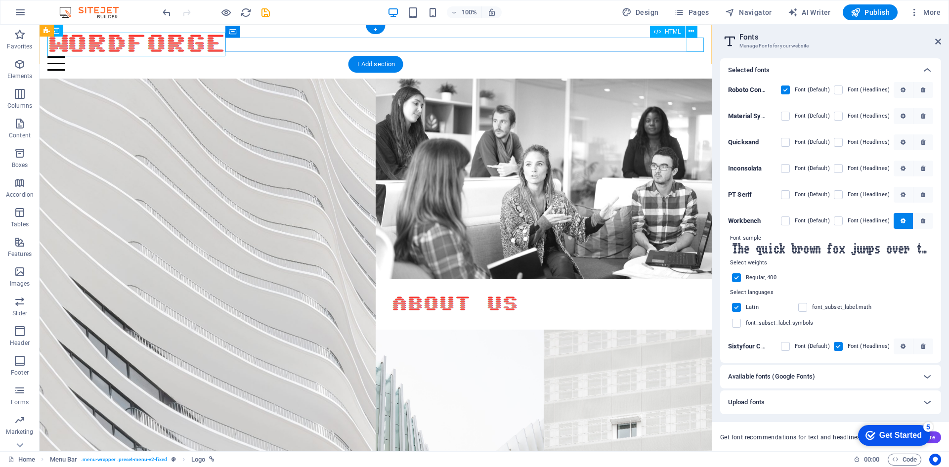
click at [697, 56] on div at bounding box center [375, 63] width 656 height 14
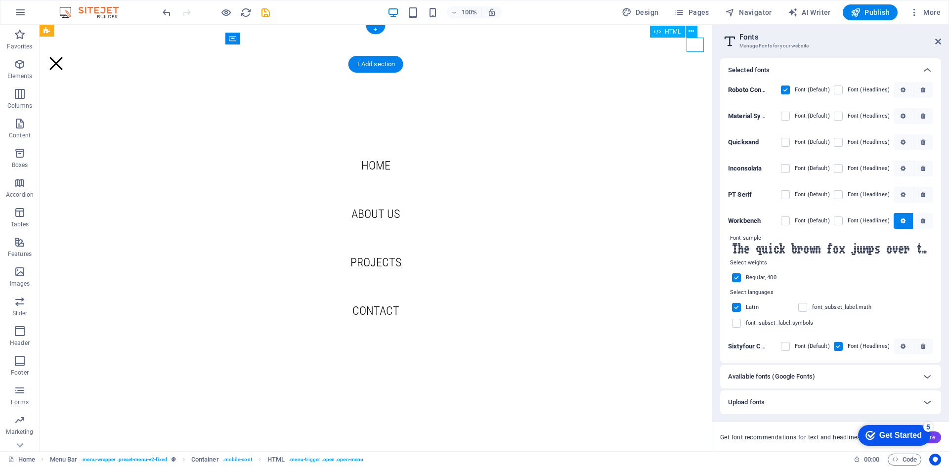
click at [65, 56] on div at bounding box center [55, 63] width 17 height 14
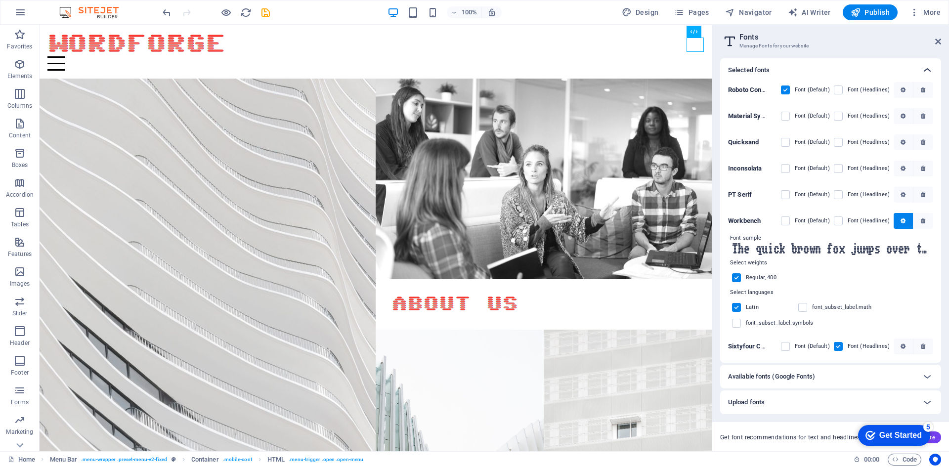
click at [926, 68] on icon at bounding box center [927, 70] width 12 height 12
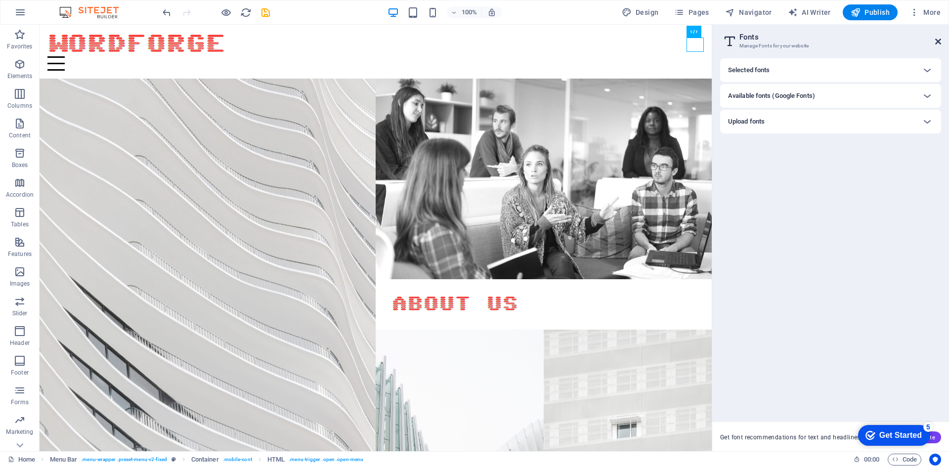
click at [938, 44] on icon at bounding box center [938, 42] width 6 height 8
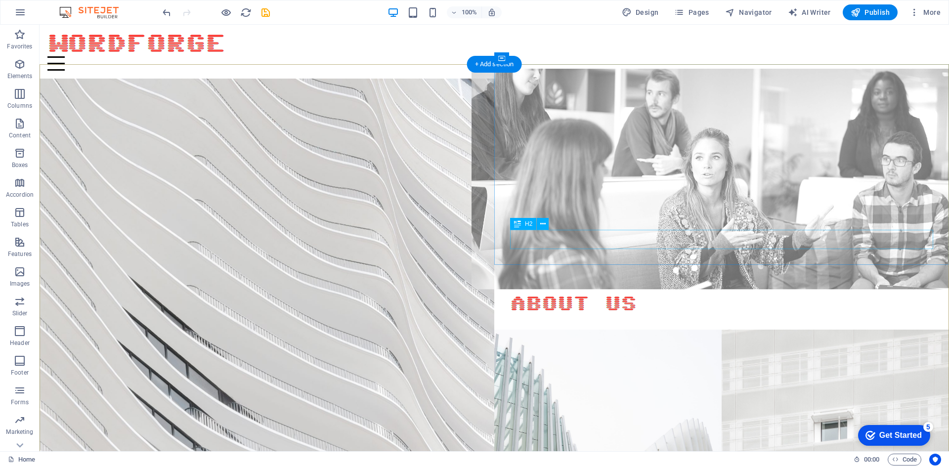
click at [557, 295] on div "About us" at bounding box center [721, 304] width 423 height 19
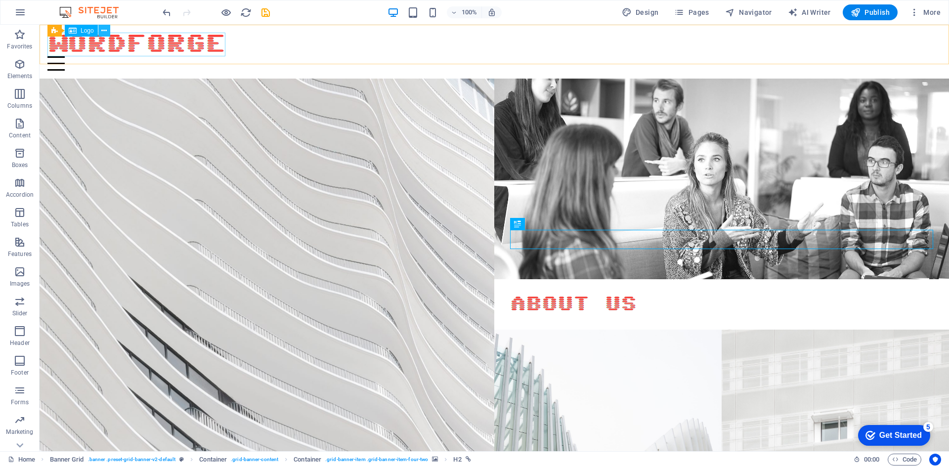
click at [101, 30] on icon at bounding box center [103, 31] width 5 height 10
click at [82, 47] on div "WordForge" at bounding box center [493, 45] width 893 height 24
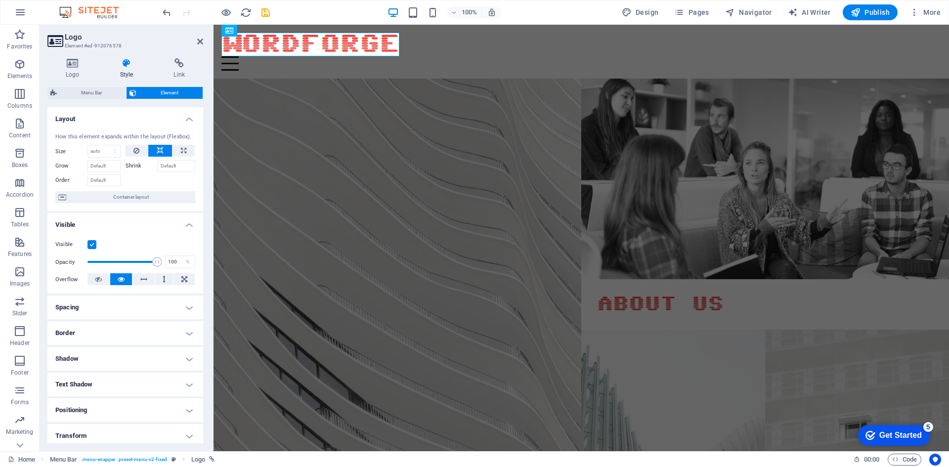
click at [82, 47] on h3 "Element #ed-912076578" at bounding box center [124, 46] width 119 height 9
click at [275, 32] on button at bounding box center [278, 31] width 12 height 12
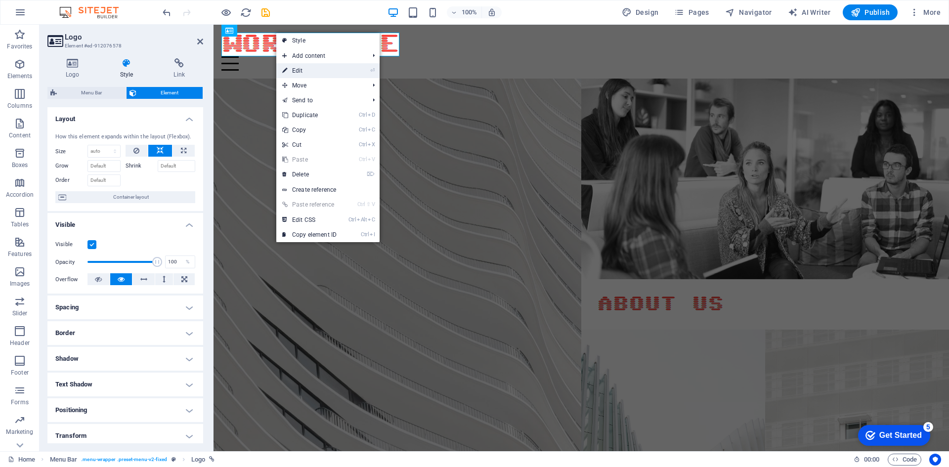
click at [309, 69] on link "⏎ Edit" at bounding box center [309, 70] width 66 height 15
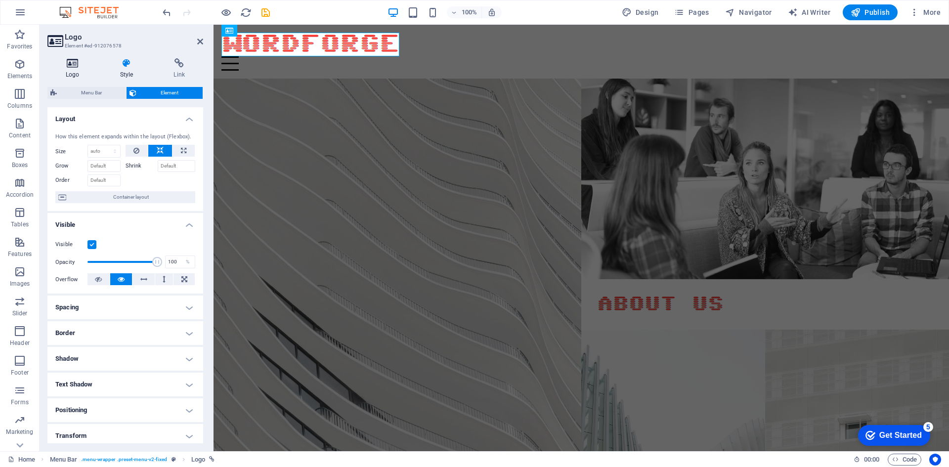
click at [73, 69] on h4 "Logo" at bounding box center [74, 68] width 54 height 21
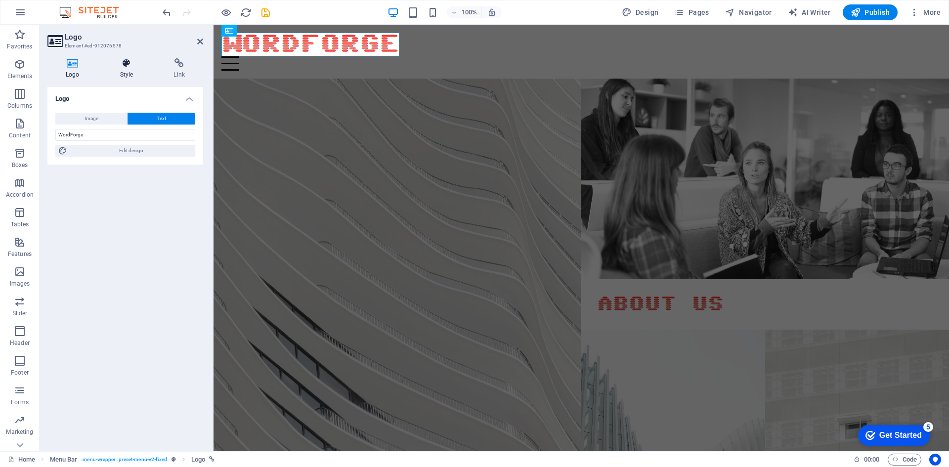
click at [119, 75] on h4 "Style" at bounding box center [129, 68] width 54 height 21
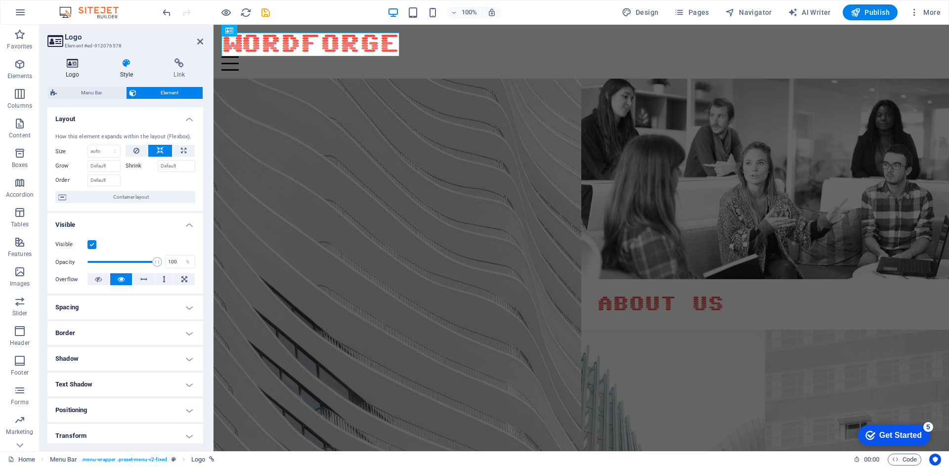
click at [81, 76] on h4 "Logo" at bounding box center [74, 68] width 54 height 21
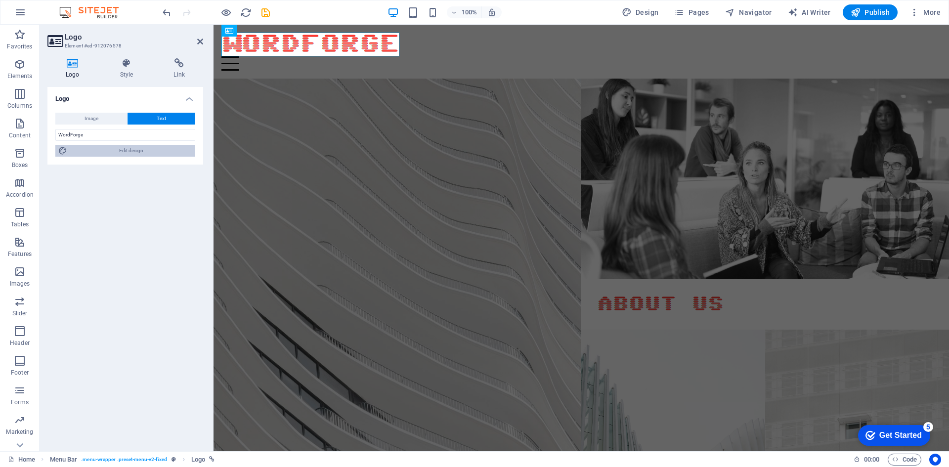
click at [110, 156] on span "Edit design" at bounding box center [131, 151] width 122 height 12
select select "900"
select select "px"
select select "900"
select select "px"
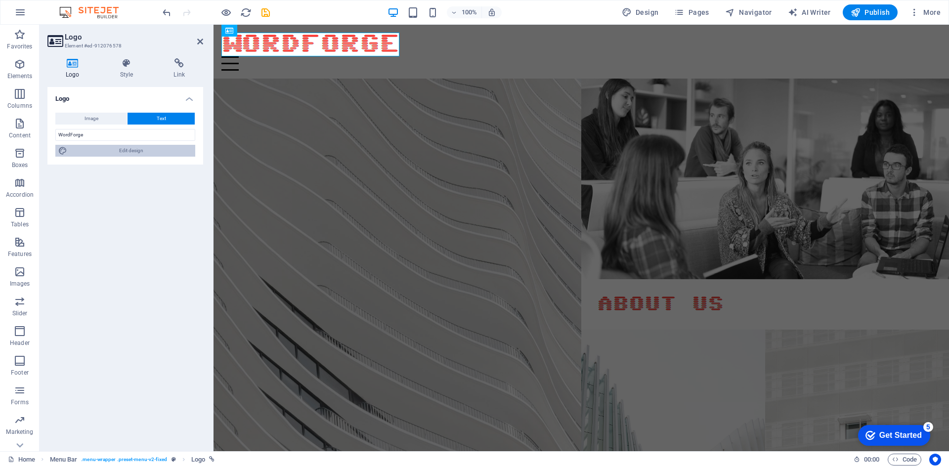
select select "rem"
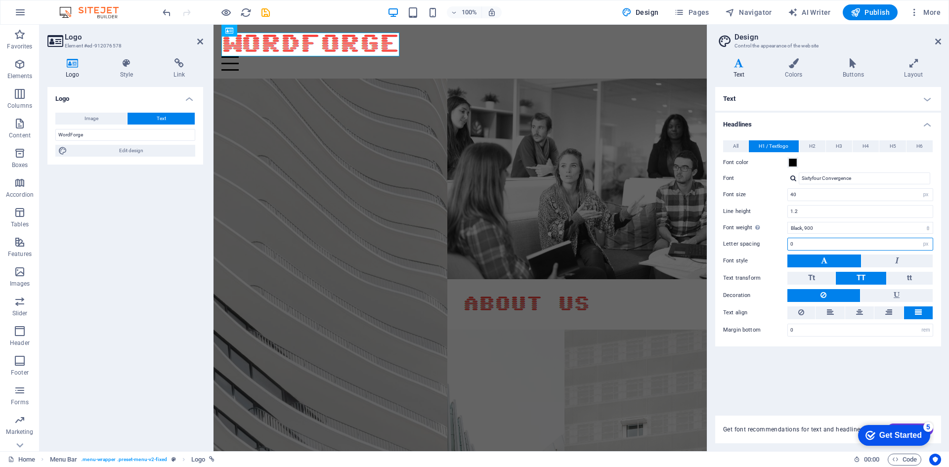
click at [806, 241] on input "0" at bounding box center [860, 244] width 145 height 12
click at [857, 312] on icon at bounding box center [859, 312] width 7 height 12
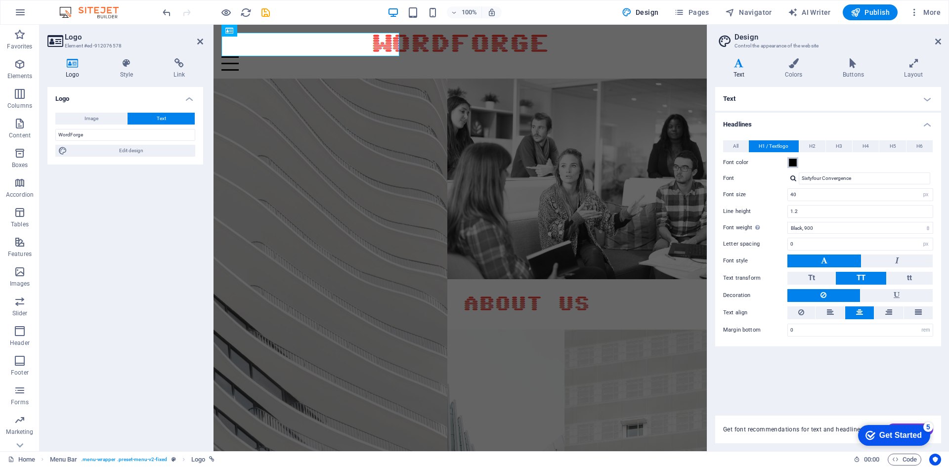
click at [793, 166] on span at bounding box center [793, 163] width 8 height 8
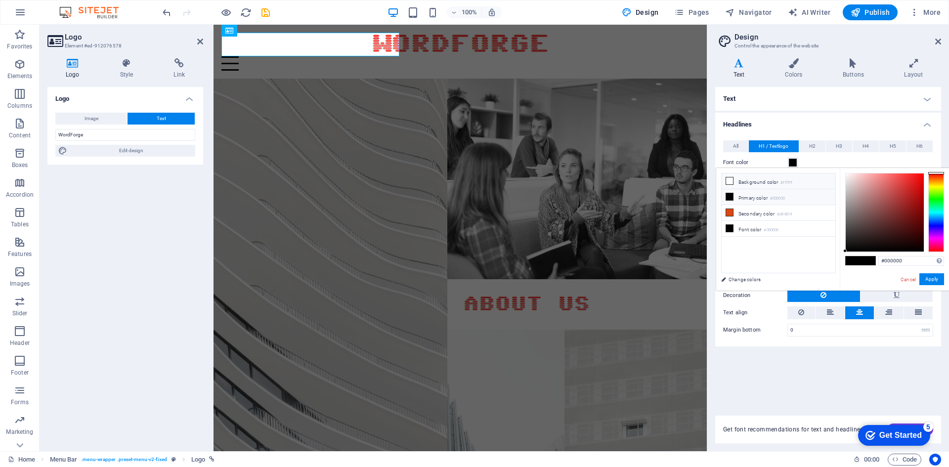
click at [734, 180] on li "Background color #ffffff" at bounding box center [778, 181] width 114 height 16
click at [728, 181] on icon at bounding box center [729, 180] width 7 height 7
click at [742, 202] on li "Primary color #000000" at bounding box center [778, 197] width 114 height 16
type input "#000000"
click at [745, 200] on li "Primary color #000000" at bounding box center [778, 197] width 114 height 16
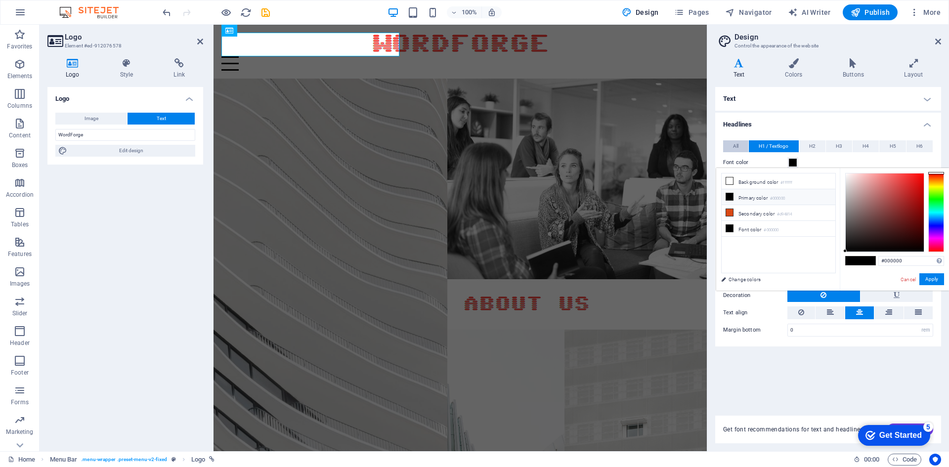
click at [741, 147] on button "All" at bounding box center [735, 146] width 25 height 12
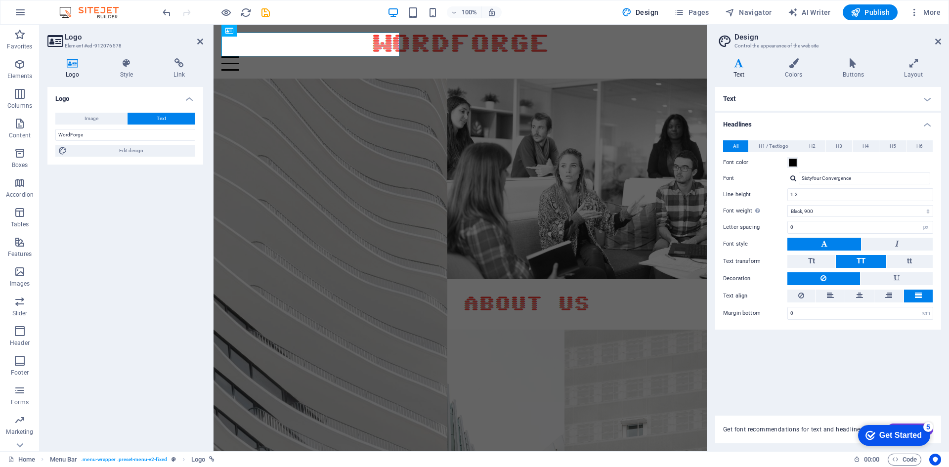
click at [736, 142] on span "All" at bounding box center [735, 146] width 5 height 12
click at [740, 95] on h4 "Text" at bounding box center [828, 99] width 226 height 24
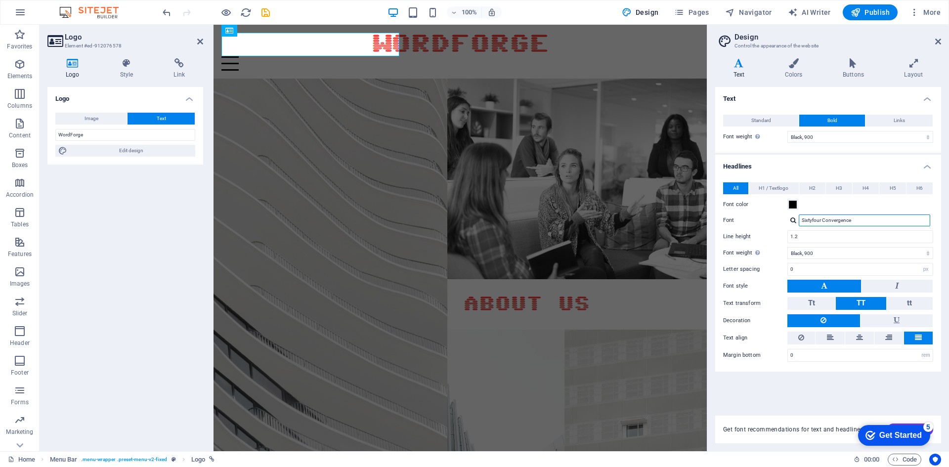
click at [819, 216] on input "Sixtyfour Convergence" at bounding box center [864, 220] width 131 height 12
click at [792, 220] on div at bounding box center [793, 220] width 6 height 6
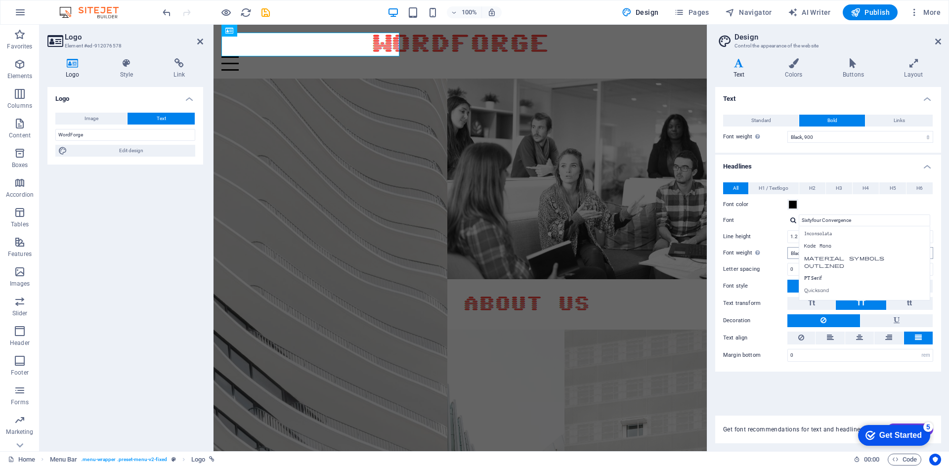
click at [827, 261] on div "Material Symbols Outlined" at bounding box center [866, 262] width 130 height 18
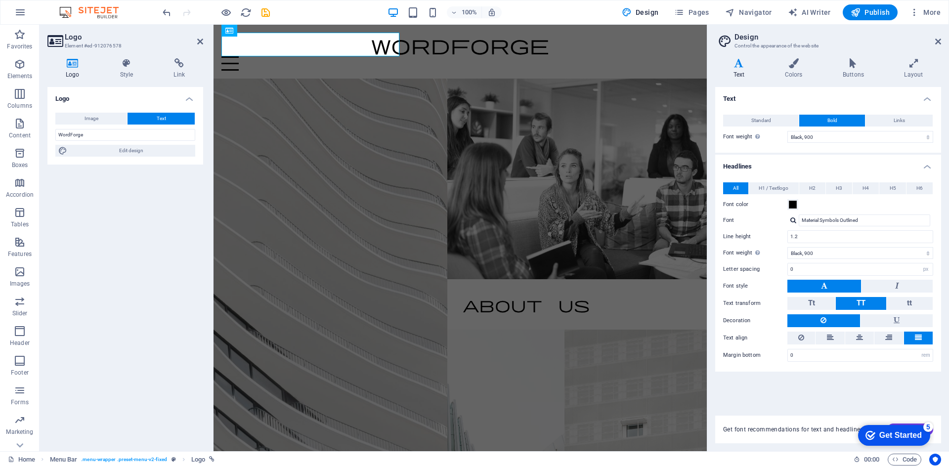
click at [794, 219] on div at bounding box center [793, 220] width 6 height 6
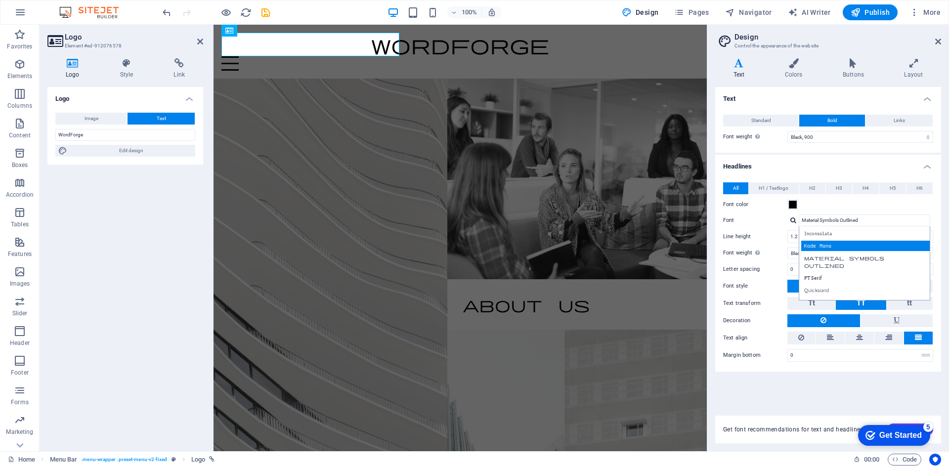
click at [837, 243] on div "Kode Mono" at bounding box center [866, 246] width 130 height 10
type input "Kode Mono"
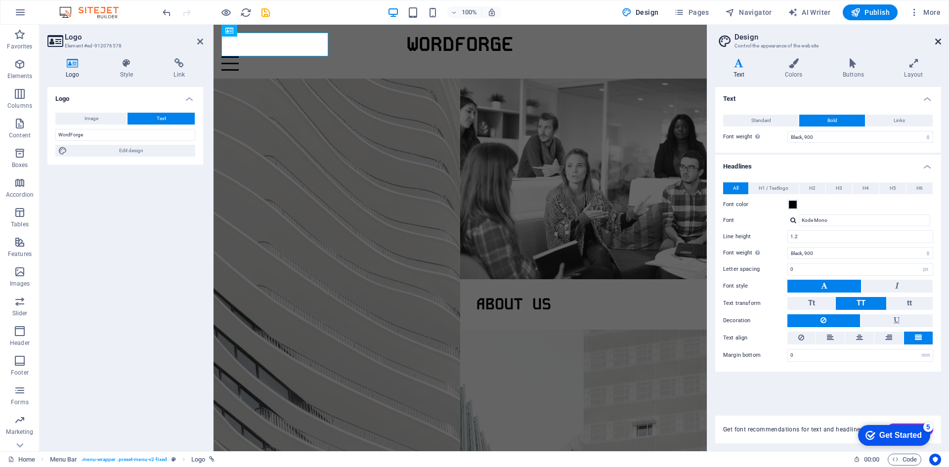
click at [937, 42] on icon at bounding box center [938, 42] width 6 height 8
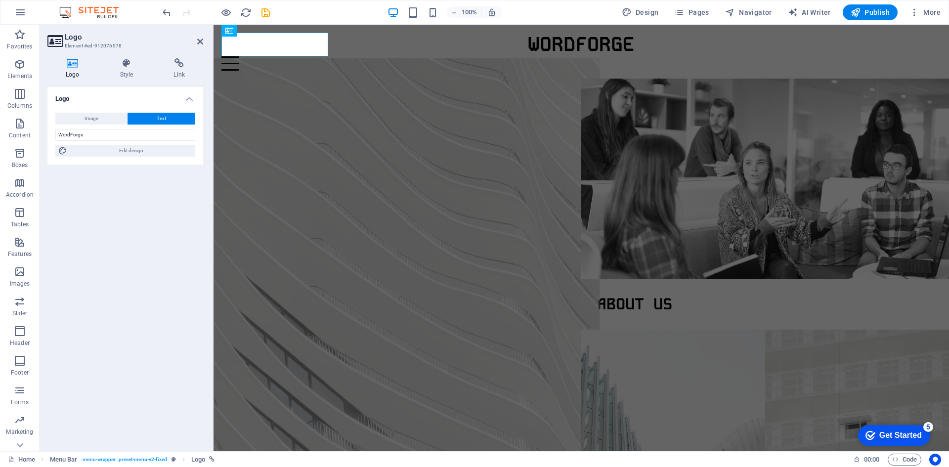
click at [439, 147] on figure at bounding box center [397, 278] width 404 height 441
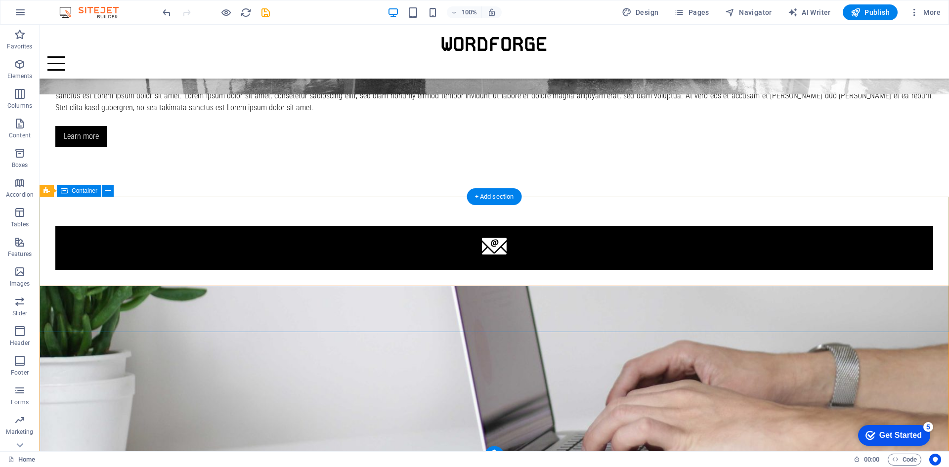
scroll to position [1300, 0]
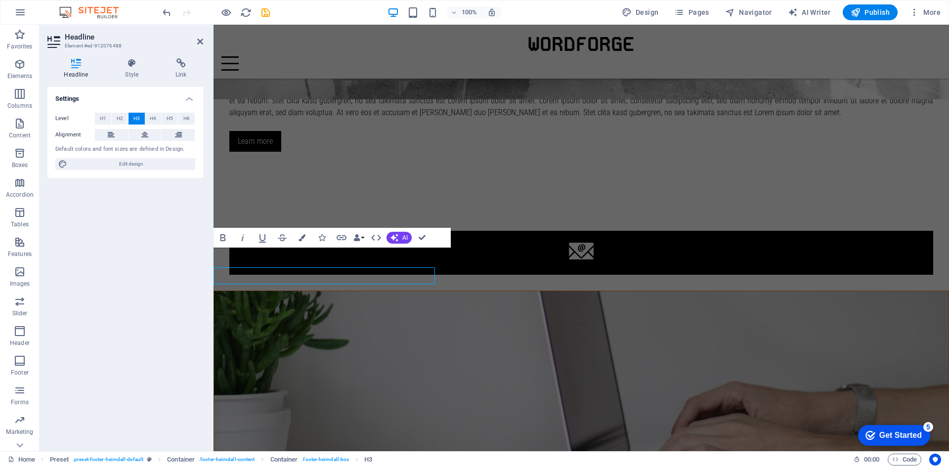
scroll to position [1285, 0]
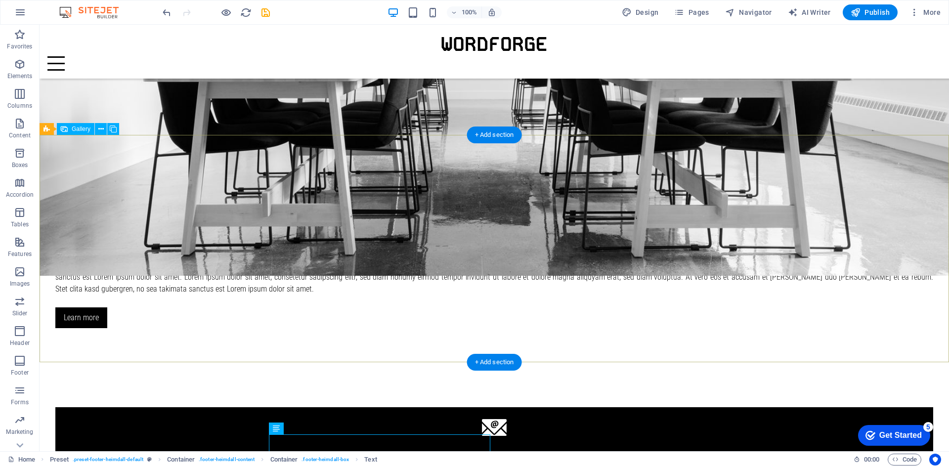
scroll to position [1304, 0]
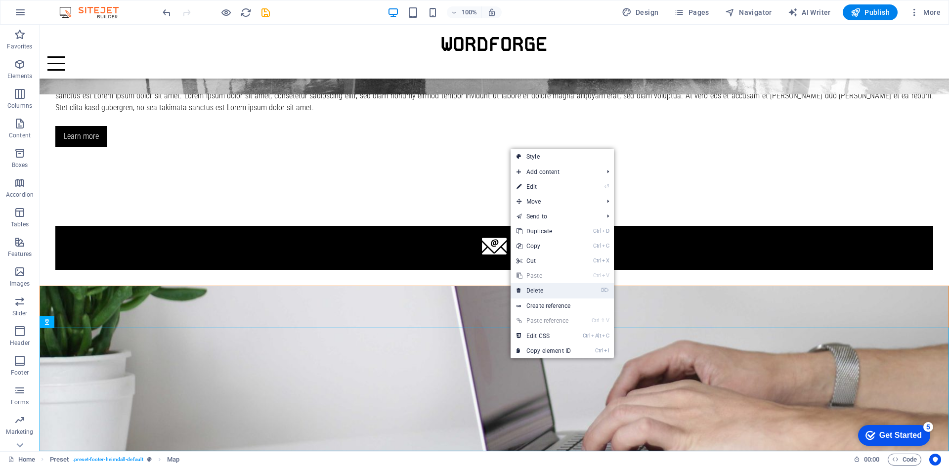
click at [548, 293] on link "⌦ Delete" at bounding box center [543, 290] width 66 height 15
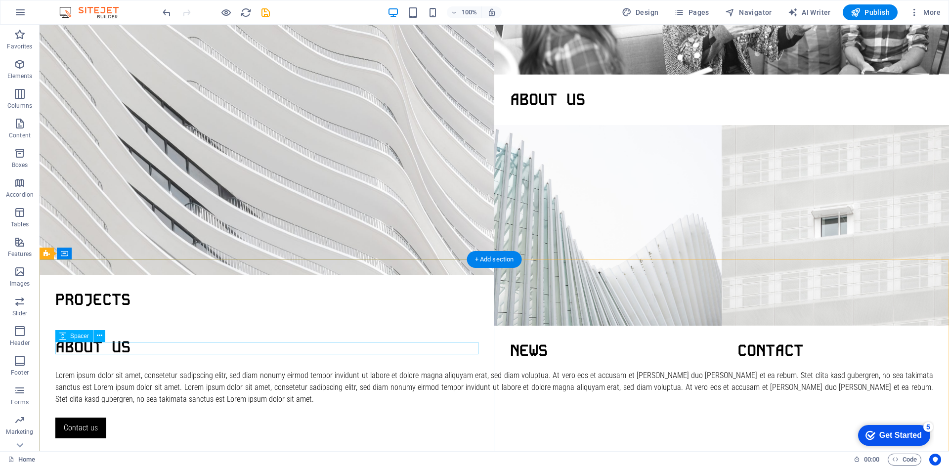
scroll to position [207, 0]
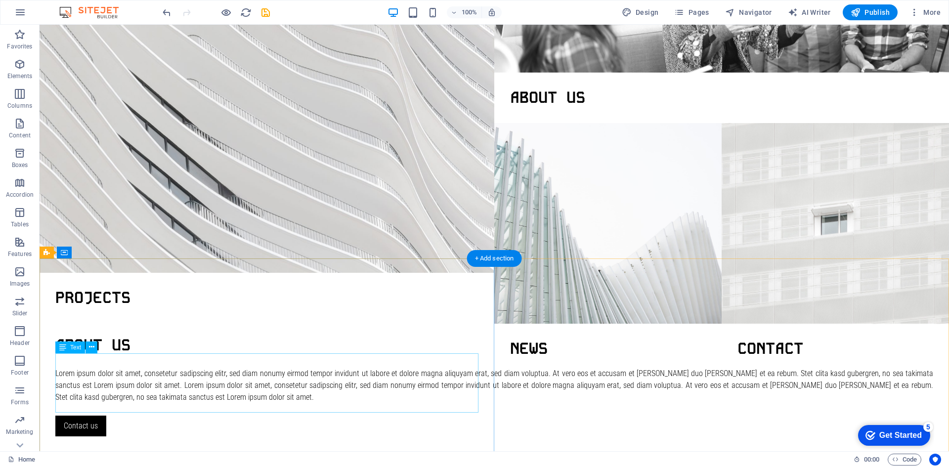
click at [153, 378] on div "Lorem ipsum dolor sit amet, consetetur sadipscing elitr, sed diam nonumy eirmod…" at bounding box center [494, 386] width 878 height 36
click at [153, 379] on div "Lorem ipsum dolor sit amet, consetetur sadipscing elitr, sed diam nonumy eirmod…" at bounding box center [494, 386] width 878 height 36
click at [153, 379] on div "H2 Banner Grid Container Container Banner Grid Container Menu Bar Container Log…" at bounding box center [494, 238] width 909 height 426
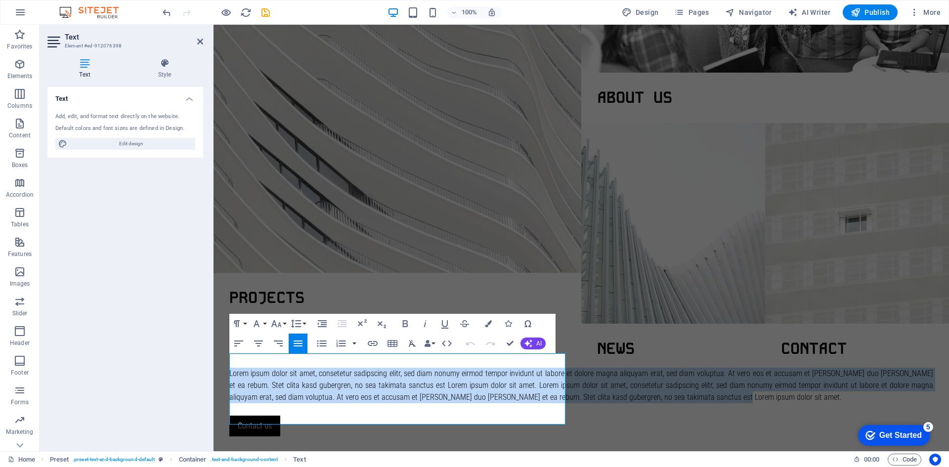
drag, startPoint x: 442, startPoint y: 418, endPoint x: 204, endPoint y: 358, distance: 245.6
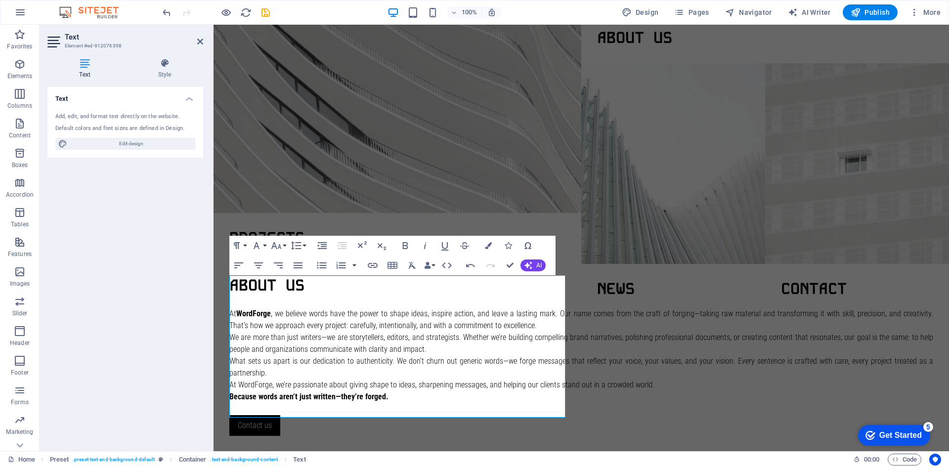
scroll to position [287, 0]
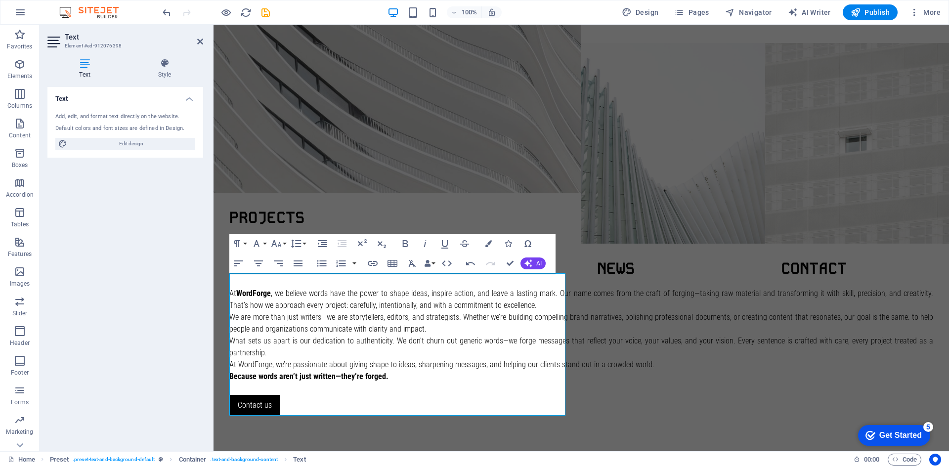
click at [171, 358] on div "Text Add, edit, and format text directly on the website. Default colors and fon…" at bounding box center [125, 265] width 156 height 356
click at [196, 292] on div "Text Add, edit, and format text directly on the website. Default colors and fon…" at bounding box center [125, 265] width 156 height 356
click at [395, 196] on div "About us At WordForge , we believe words have the power to shape ideas, inspire…" at bounding box center [580, 336] width 735 height 286
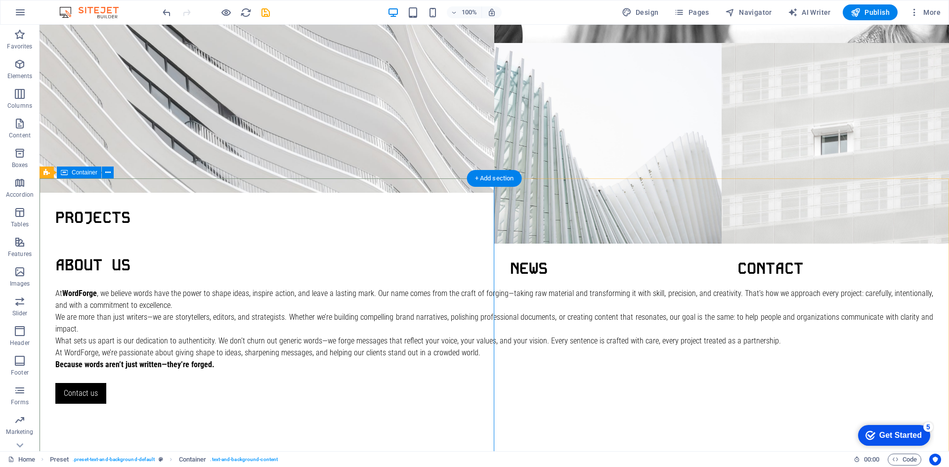
click at [153, 193] on div "About us At WordForge , we believe words have the power to shape ideas, inspire…" at bounding box center [494, 330] width 909 height 274
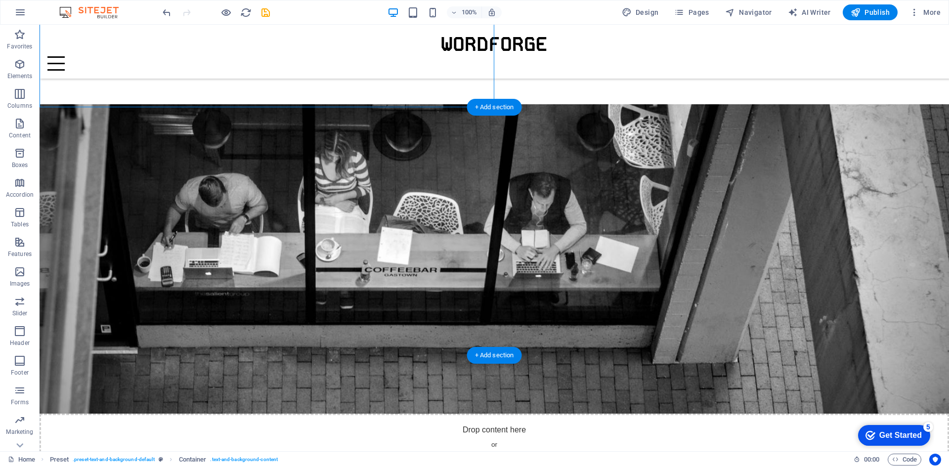
scroll to position [633, 0]
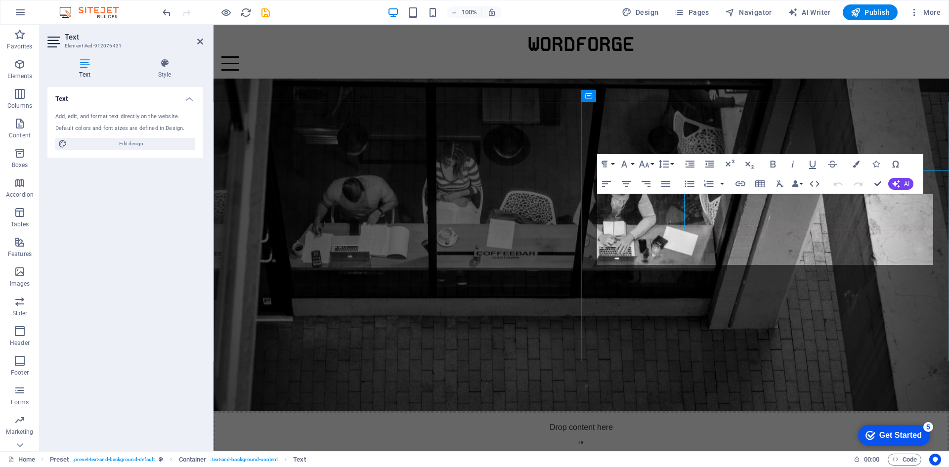
scroll to position [657, 0]
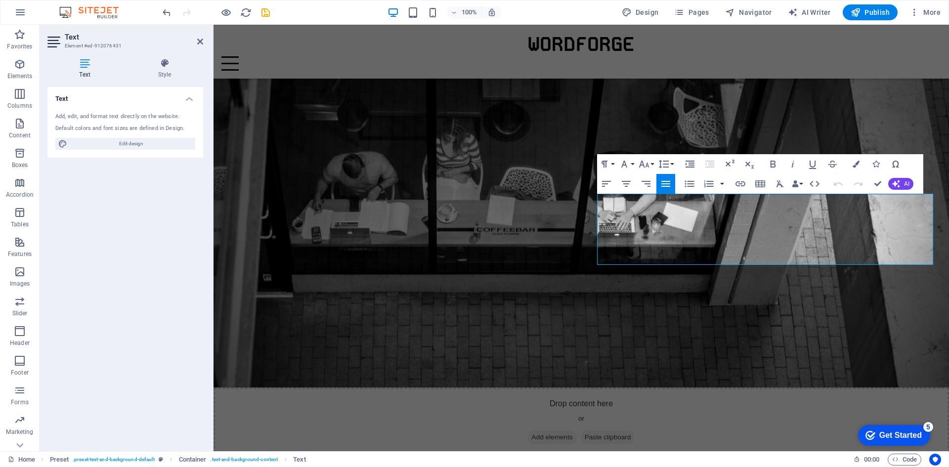
drag, startPoint x: 815, startPoint y: 261, endPoint x: 487, endPoint y: 197, distance: 334.4
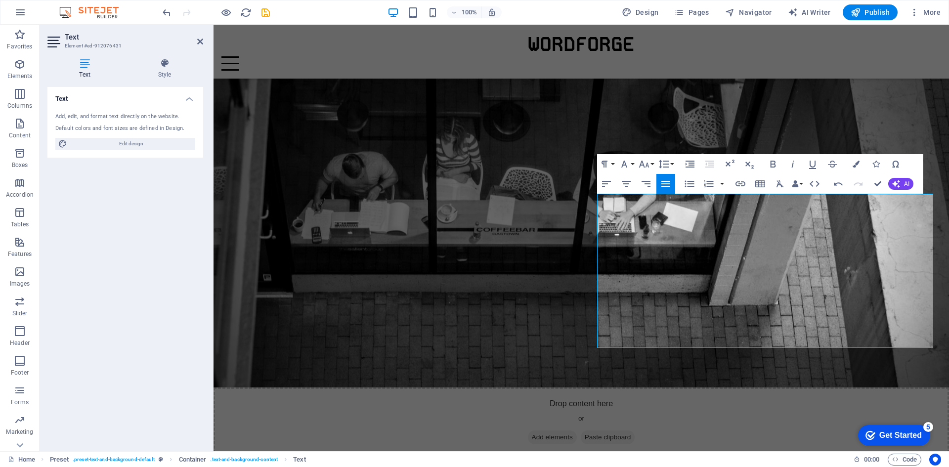
click at [168, 268] on div "Text Add, edit, and format text directly on the website. Default colors and fon…" at bounding box center [125, 265] width 156 height 356
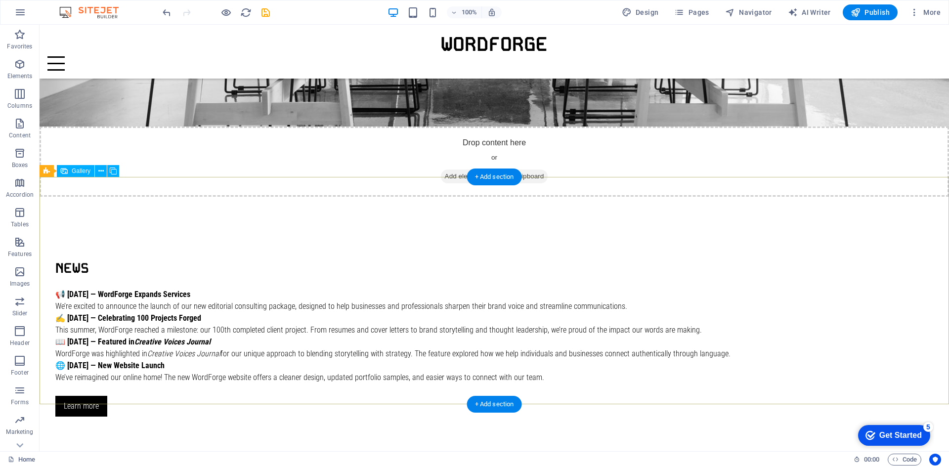
scroll to position [1323, 0]
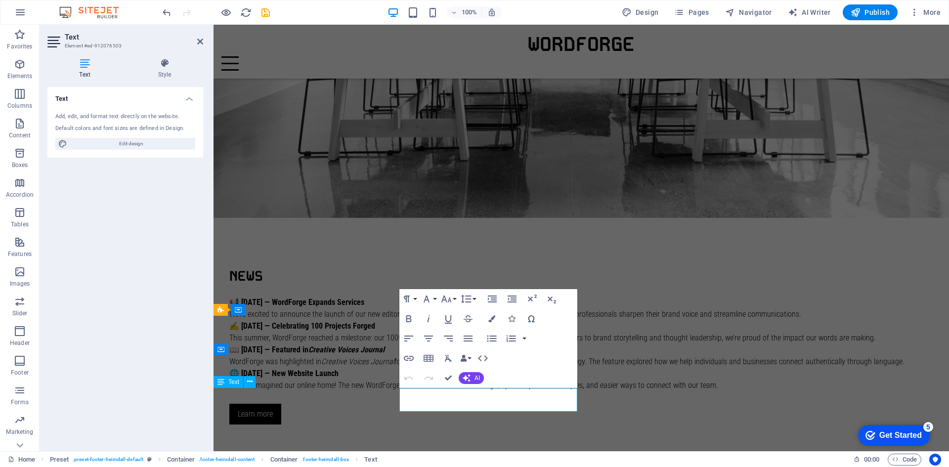
scroll to position [1315, 0]
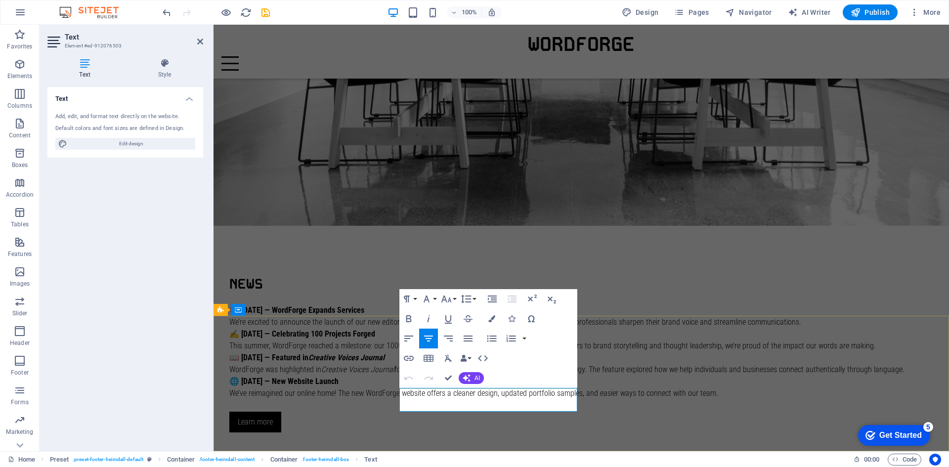
drag, startPoint x: 532, startPoint y: 394, endPoint x: 491, endPoint y: 397, distance: 41.2
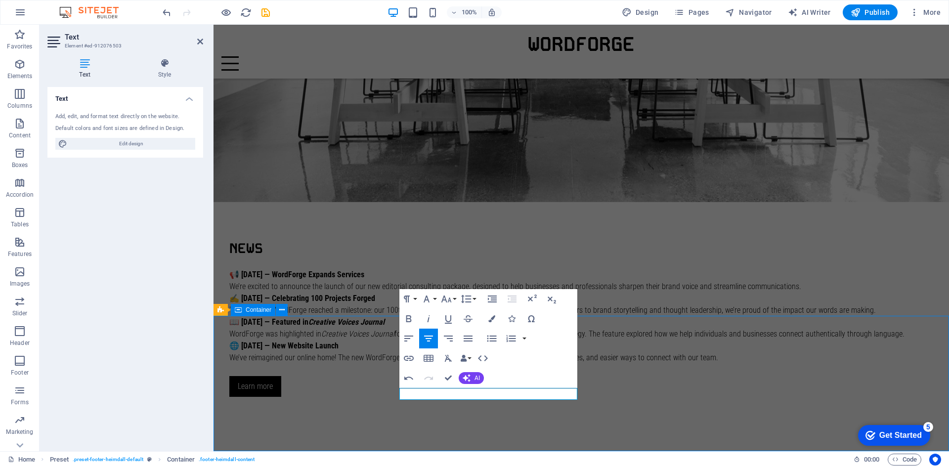
scroll to position [1323, 0]
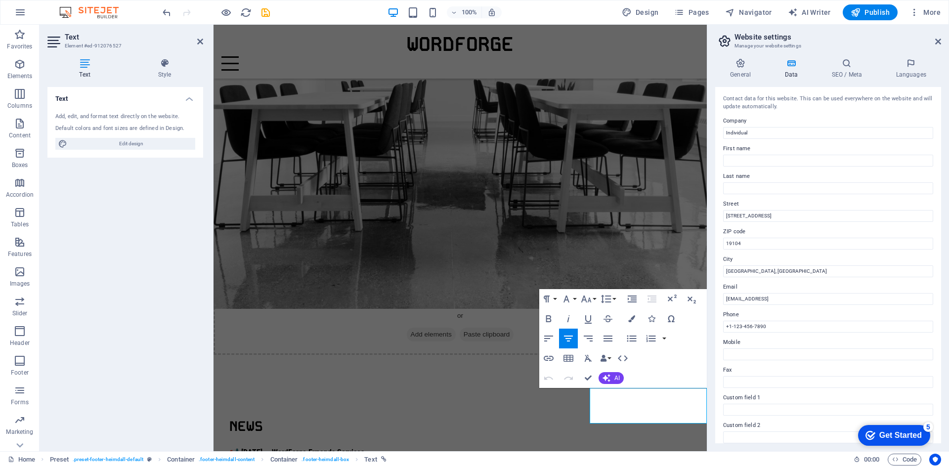
click at [879, 393] on label "Custom field 1" at bounding box center [828, 398] width 210 height 12
click at [879, 404] on input "Custom field 1" at bounding box center [828, 410] width 210 height 12
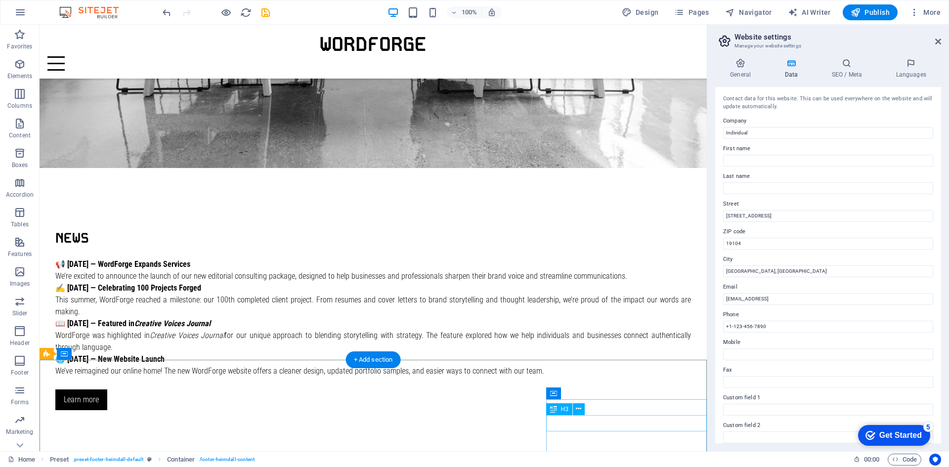
scroll to position [1278, 0]
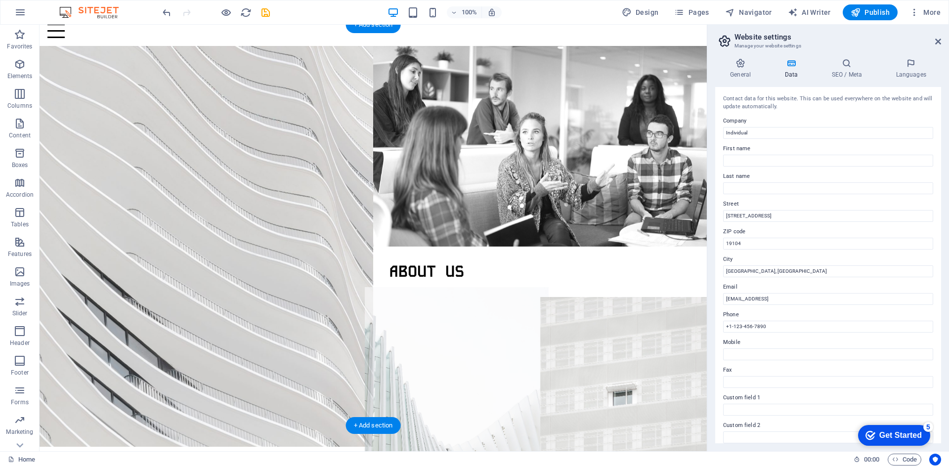
scroll to position [0, 0]
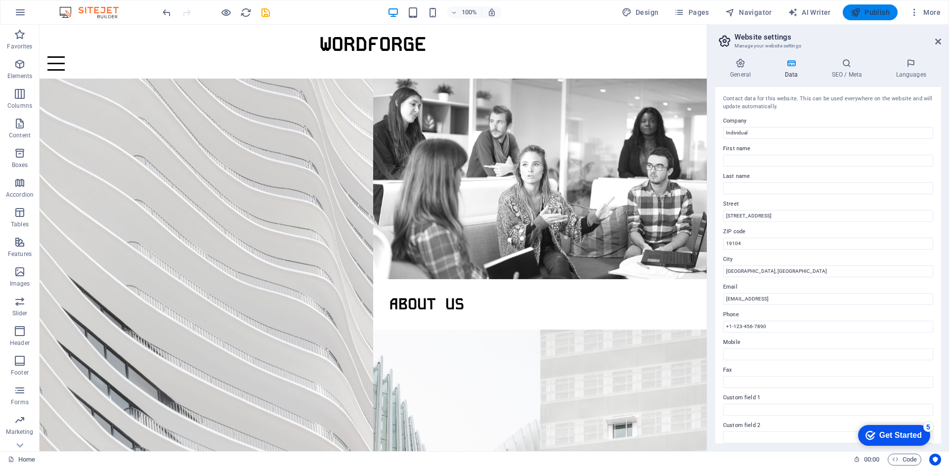
click at [0, 0] on span "Publish" at bounding box center [0, 0] width 0 height 0
